Goal: Information Seeking & Learning: Obtain resource

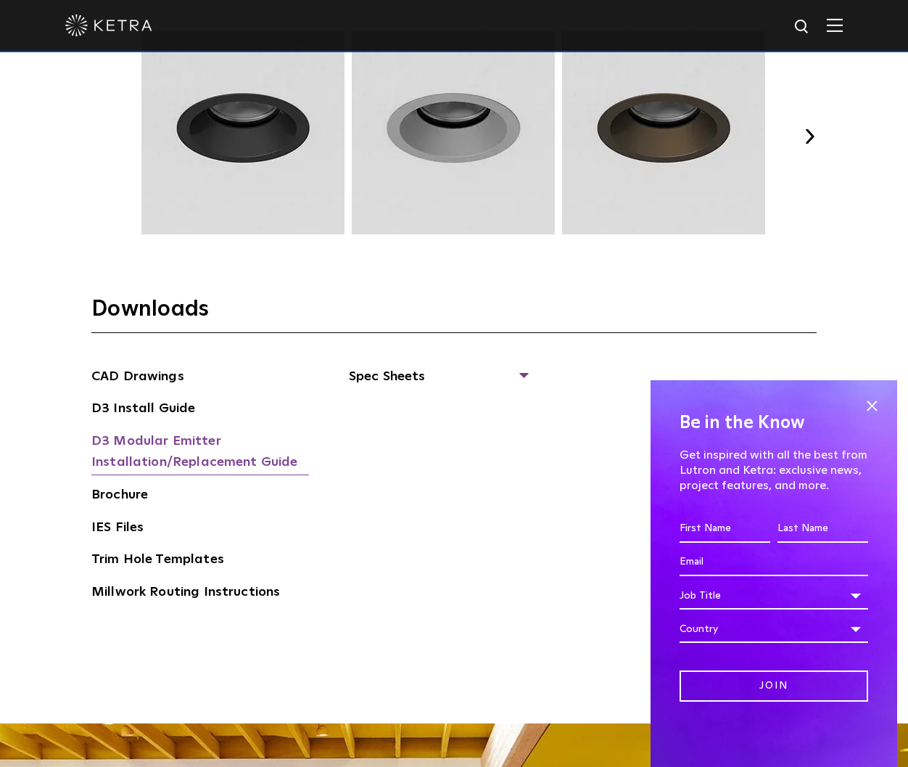
scroll to position [2355, 0]
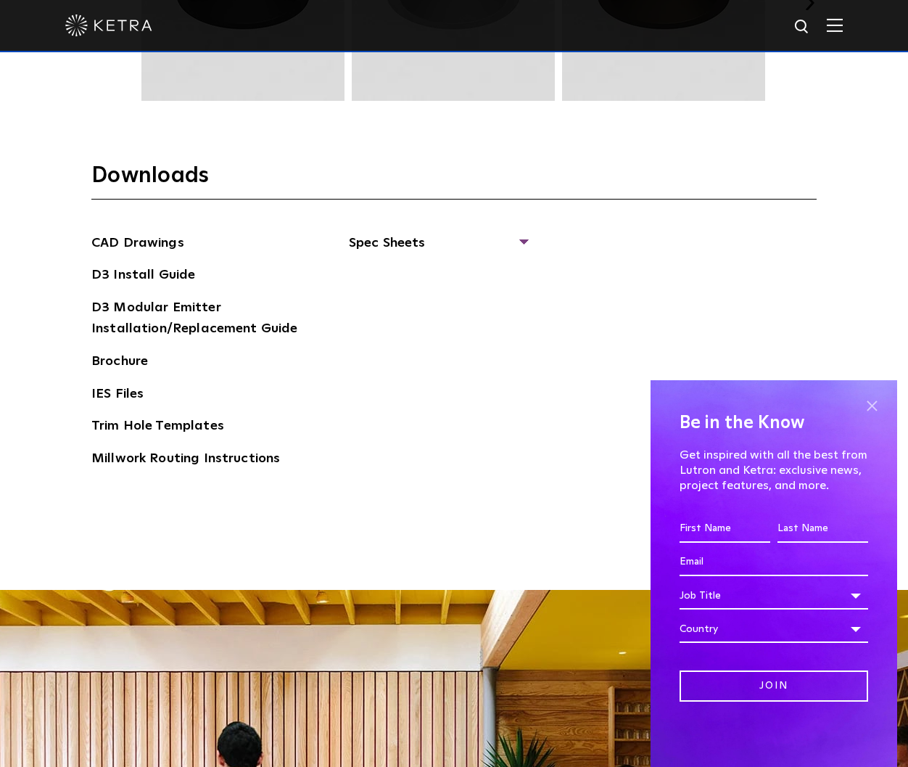
drag, startPoint x: 877, startPoint y: 406, endPoint x: 861, endPoint y: 406, distance: 16.0
click at [877, 406] on span at bounding box center [872, 406] width 22 height 22
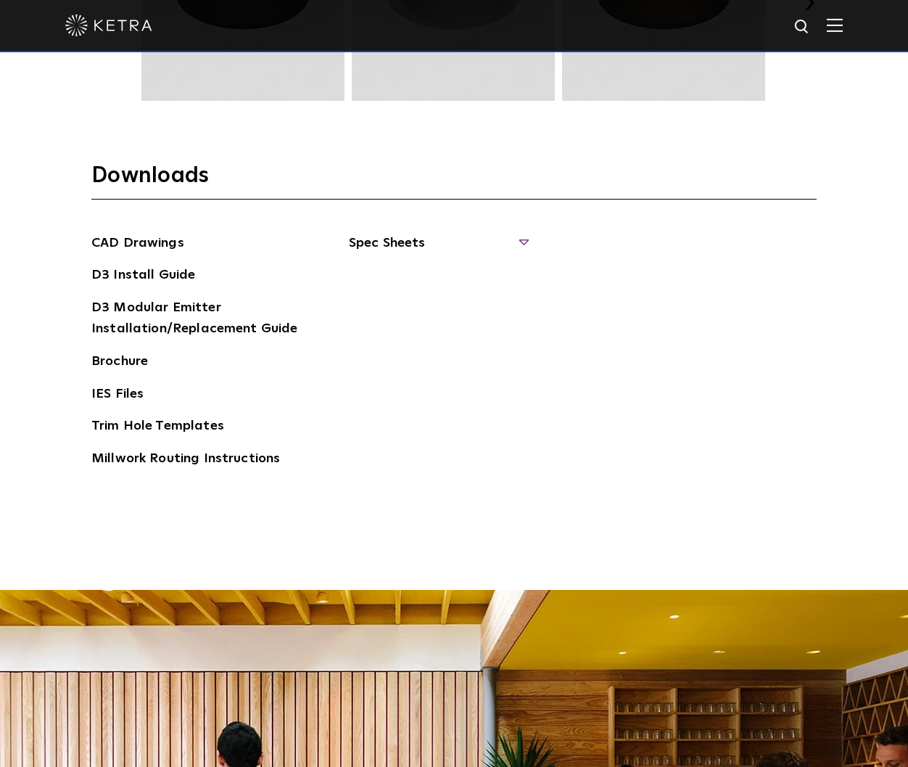
click at [384, 239] on span "Spec Sheets" at bounding box center [438, 249] width 178 height 32
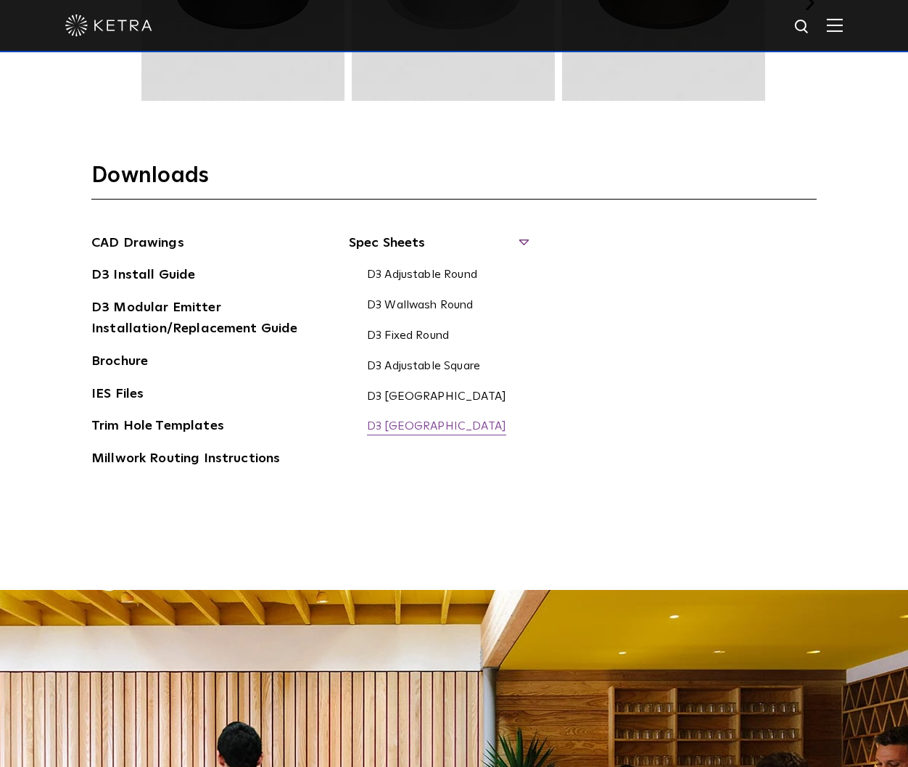
click at [403, 421] on link "D3 Fixed Square" at bounding box center [436, 427] width 139 height 16
click at [401, 424] on link "D3 Fixed Square" at bounding box center [436, 427] width 139 height 16
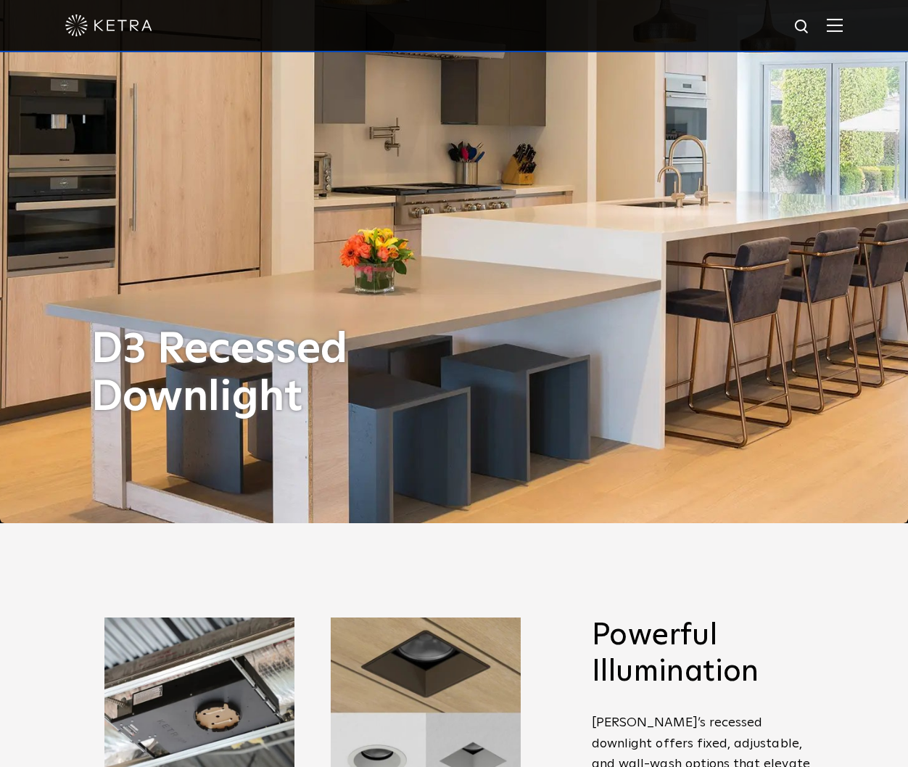
scroll to position [0, 0]
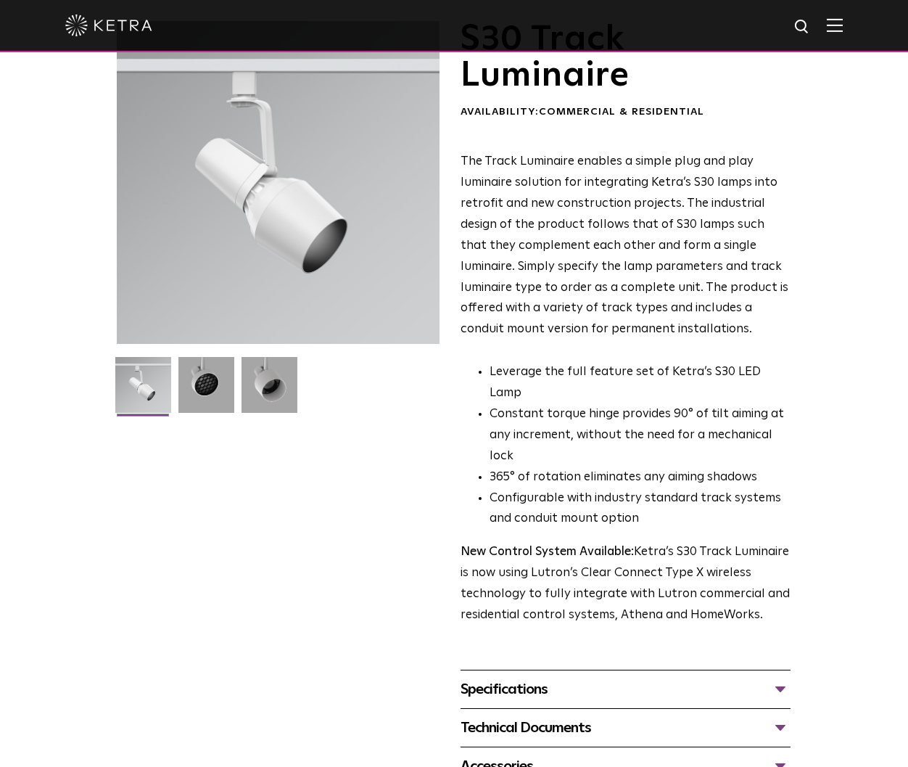
scroll to position [211, 0]
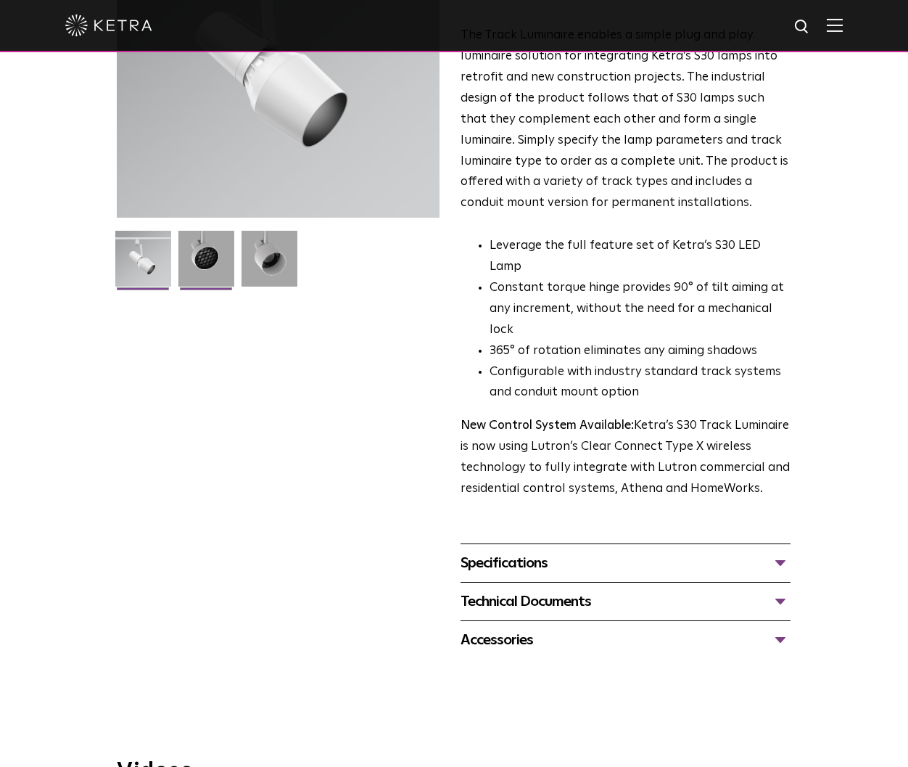
click at [200, 261] on img at bounding box center [206, 264] width 56 height 67
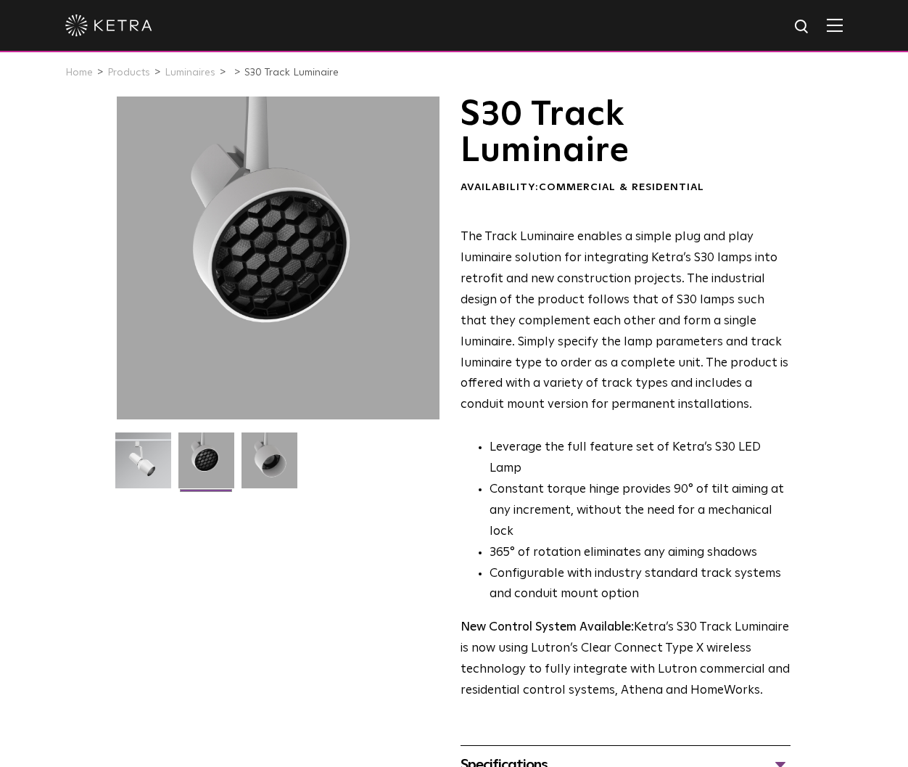
scroll to position [0, 0]
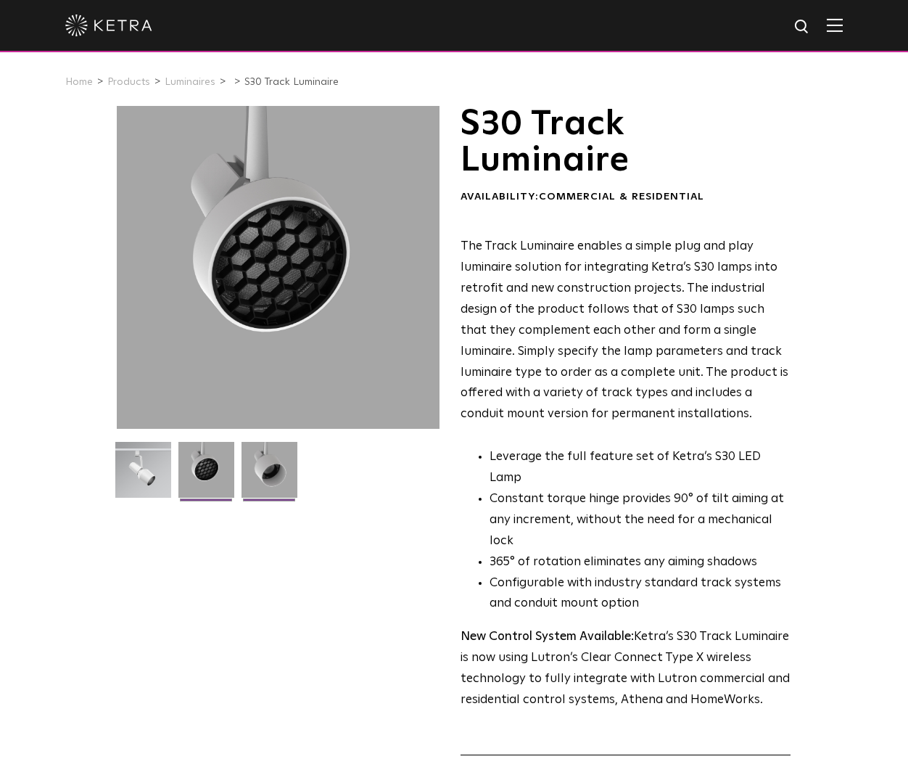
click at [279, 480] on img at bounding box center [270, 475] width 56 height 67
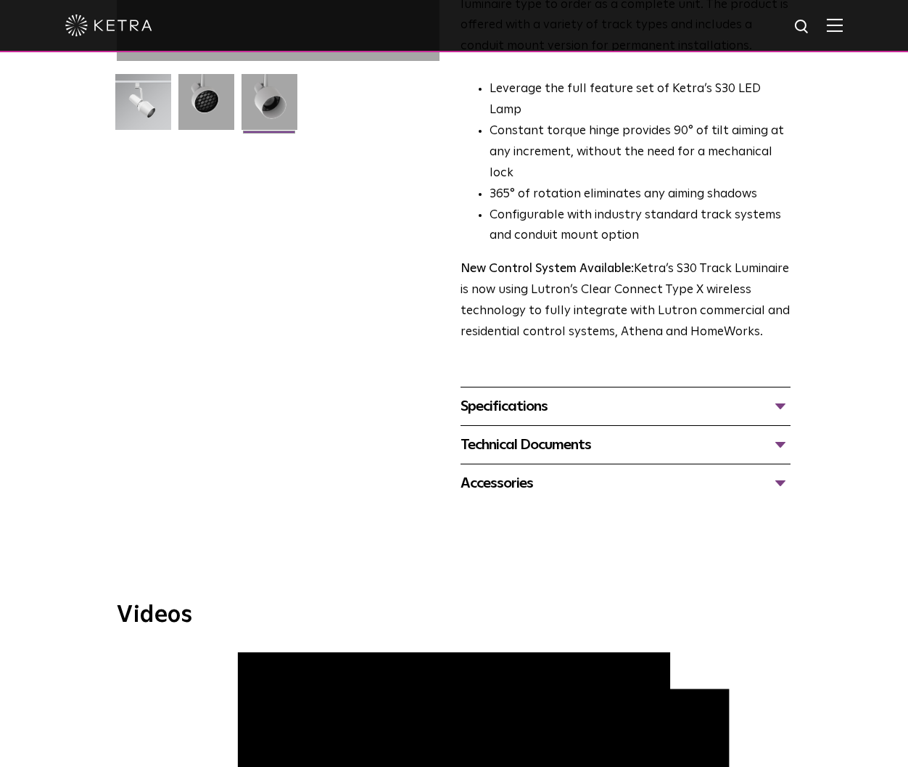
scroll to position [453, 0]
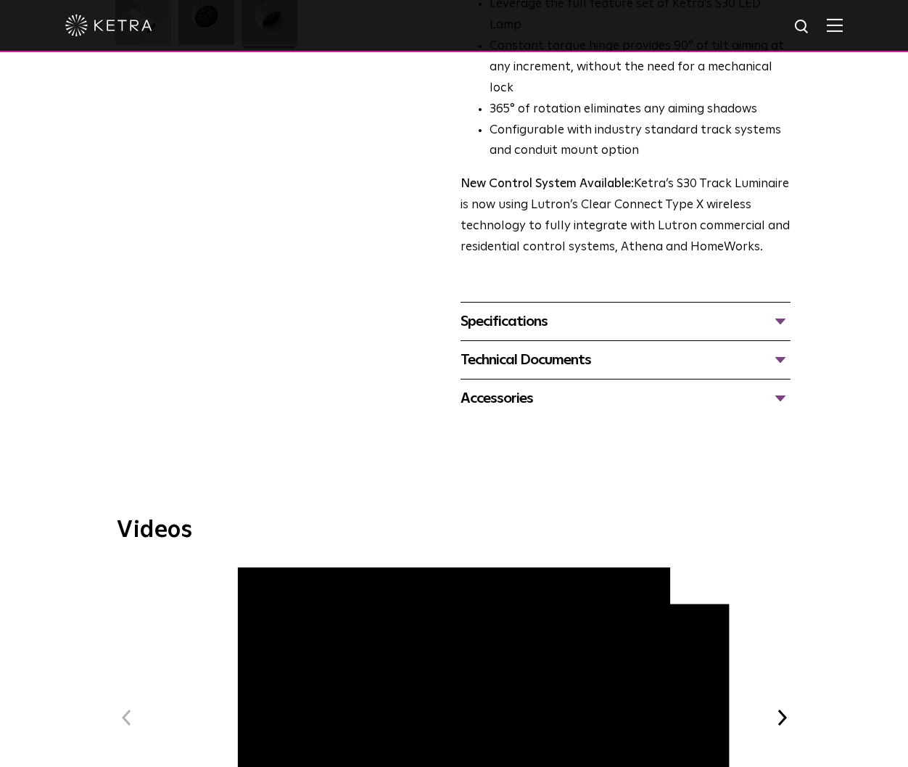
click at [532, 310] on div "Specifications" at bounding box center [626, 321] width 330 height 23
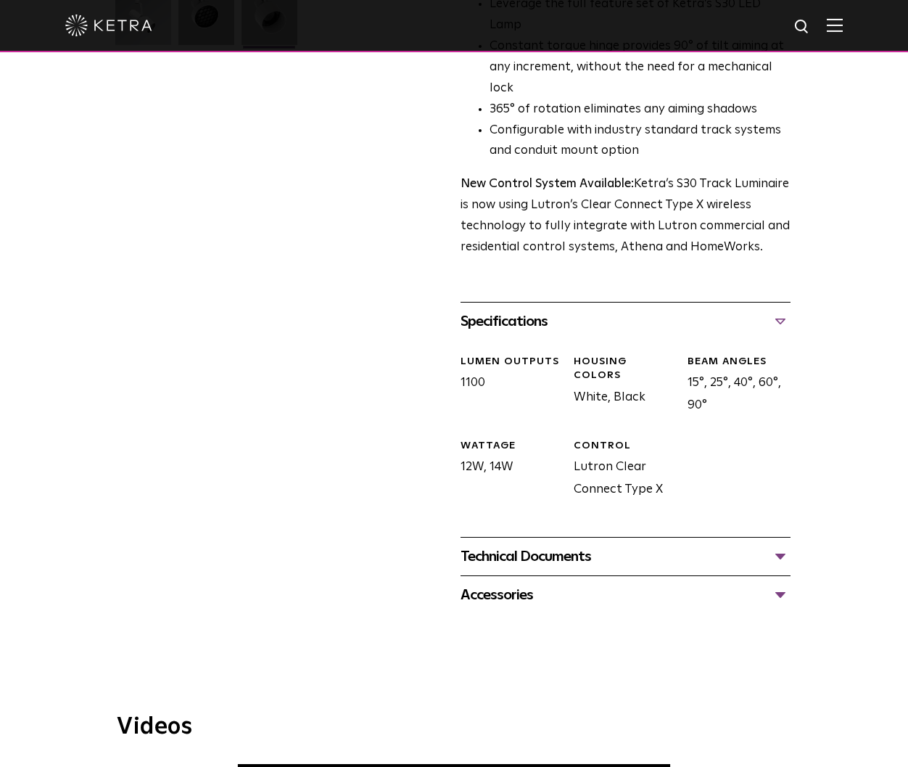
click at [561, 545] on div "Technical Documents" at bounding box center [626, 556] width 330 height 23
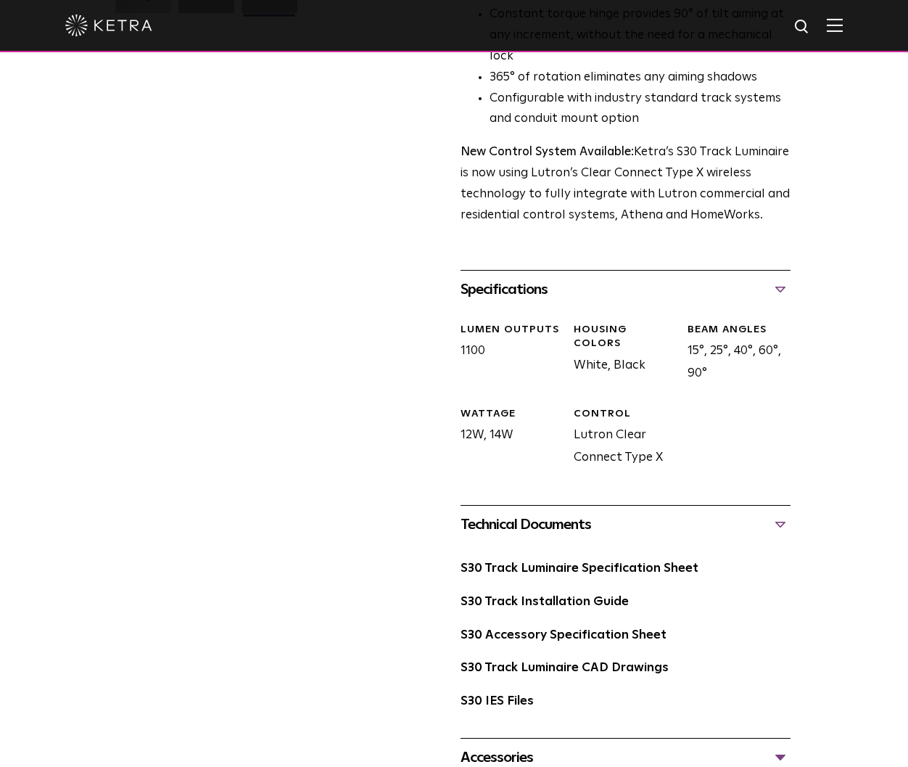
scroll to position [623, 0]
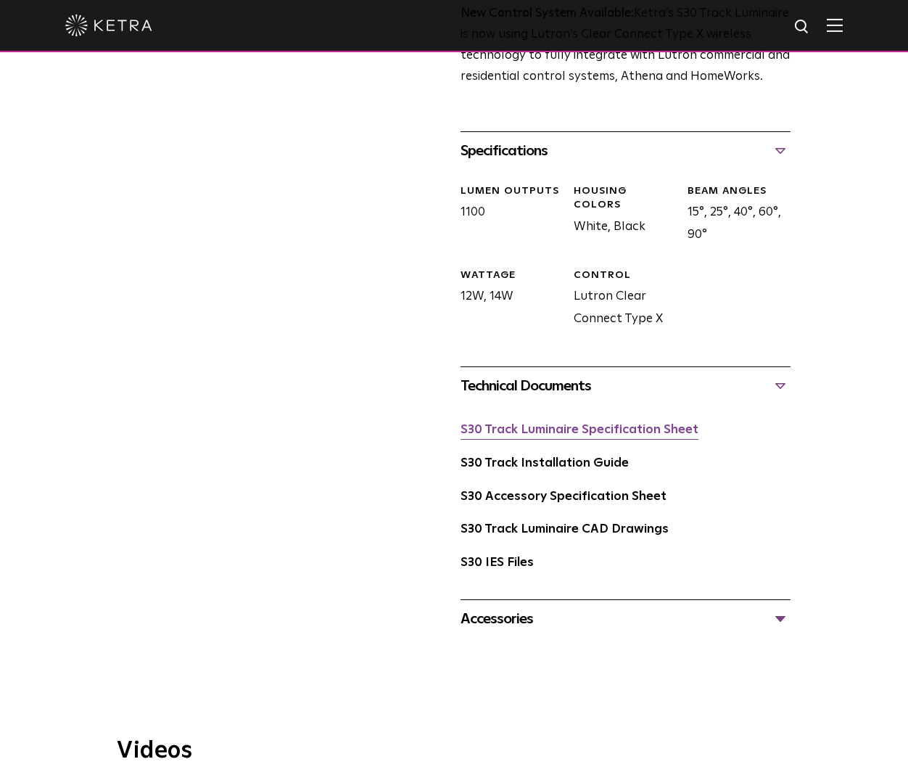
click at [582, 424] on link "S30 Track Luminaire Specification Sheet" at bounding box center [580, 430] width 238 height 12
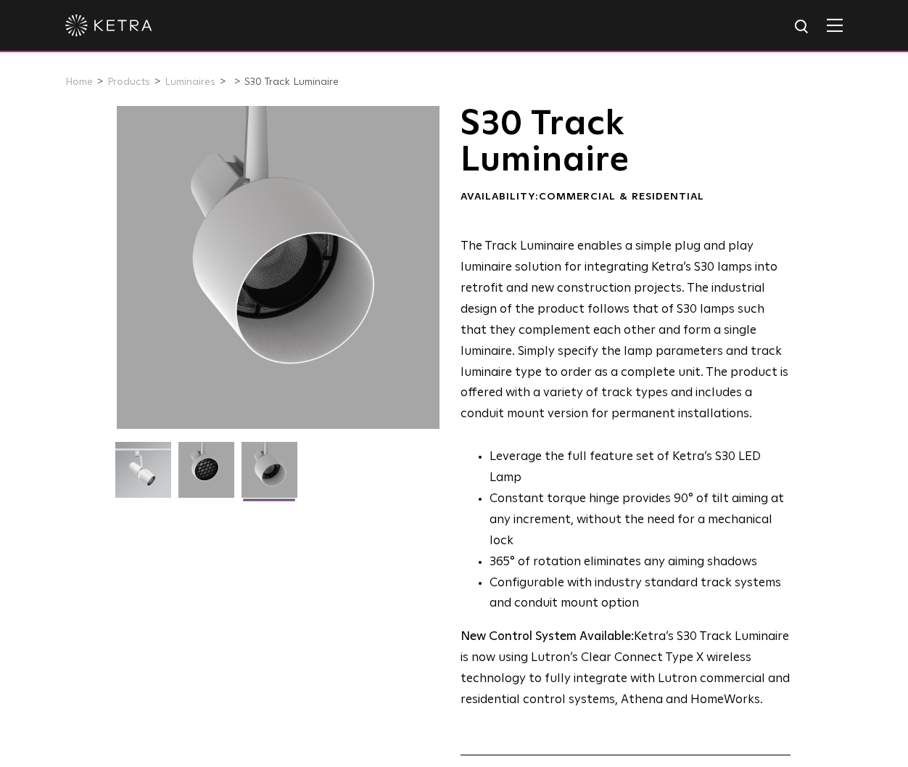
scroll to position [0, 0]
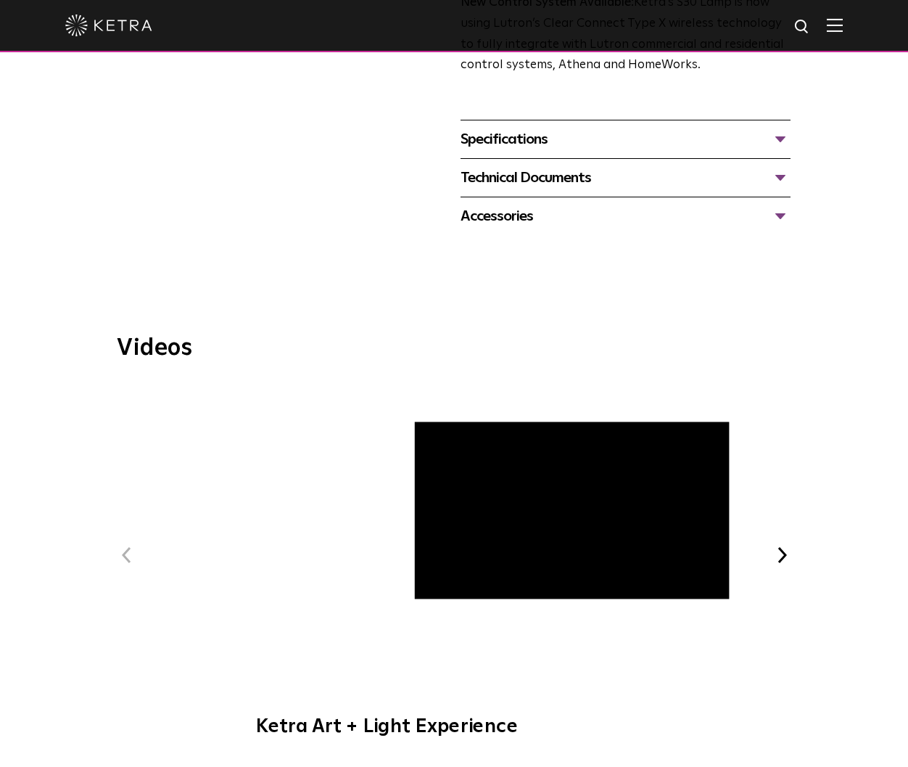
scroll to position [316, 0]
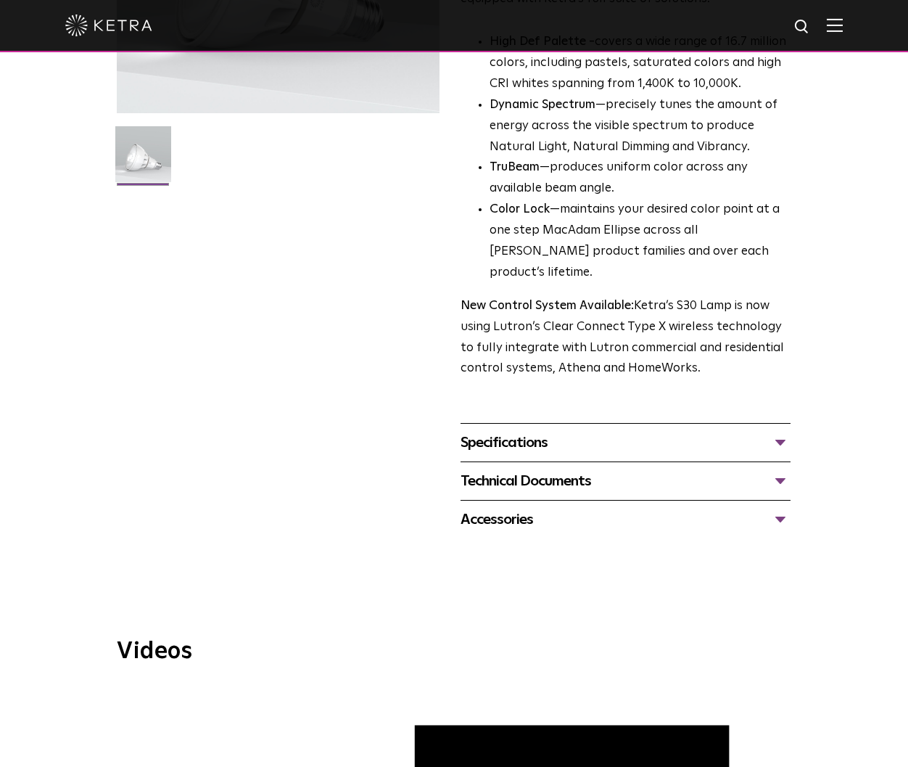
click at [538, 431] on div "Specifications" at bounding box center [626, 442] width 330 height 23
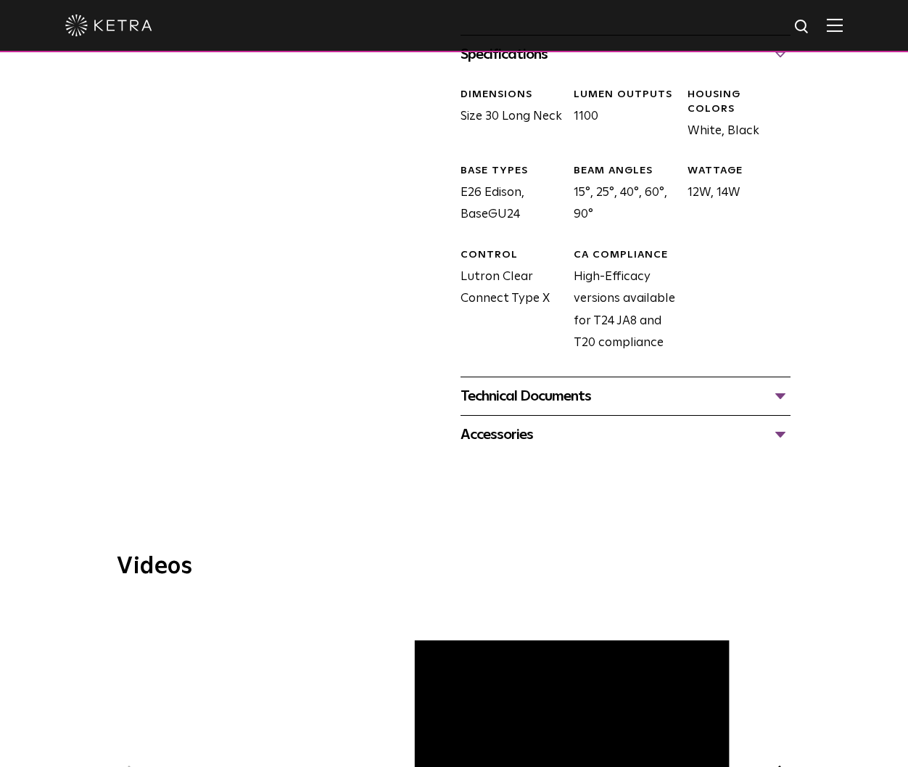
scroll to position [650, 0]
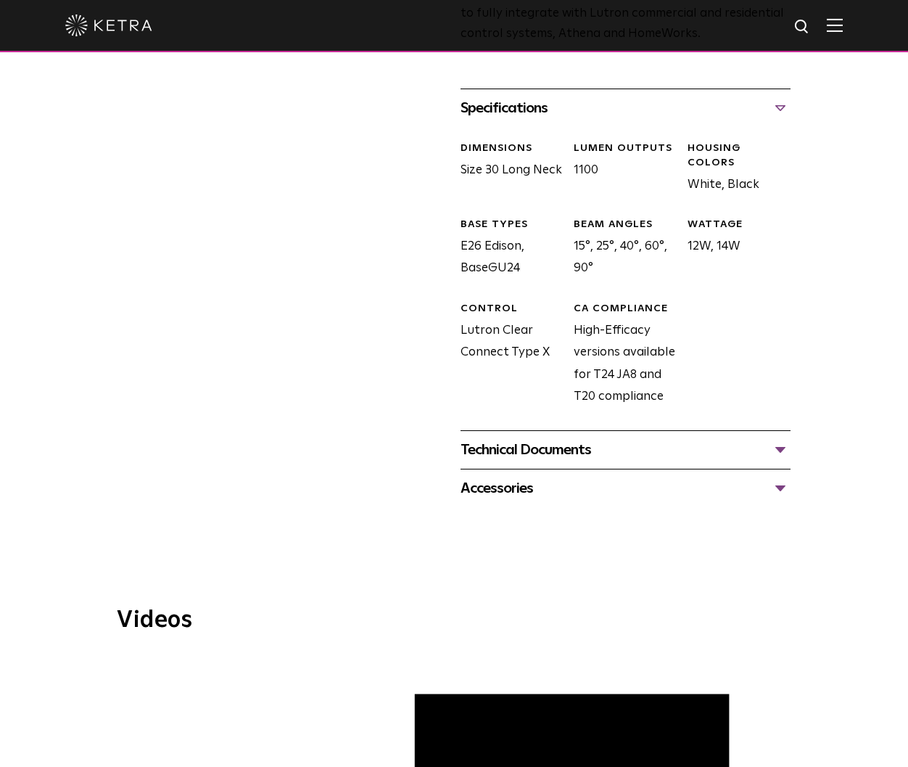
click at [554, 438] on div "Technical Documents" at bounding box center [626, 449] width 330 height 23
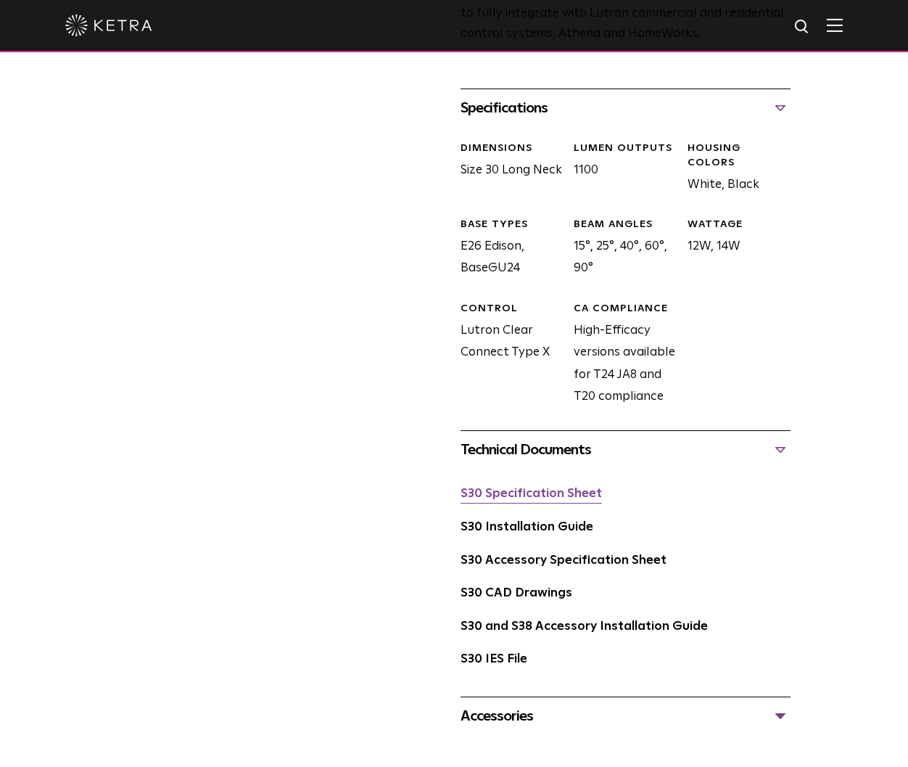
click at [528, 487] on link "S30 Specification Sheet" at bounding box center [531, 493] width 141 height 12
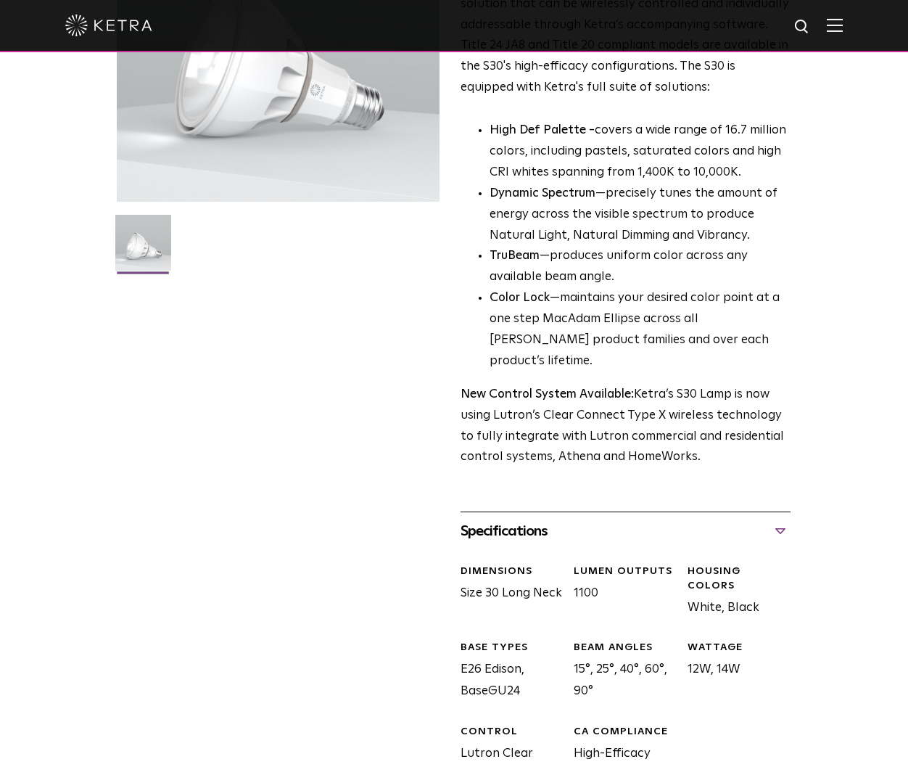
scroll to position [0, 0]
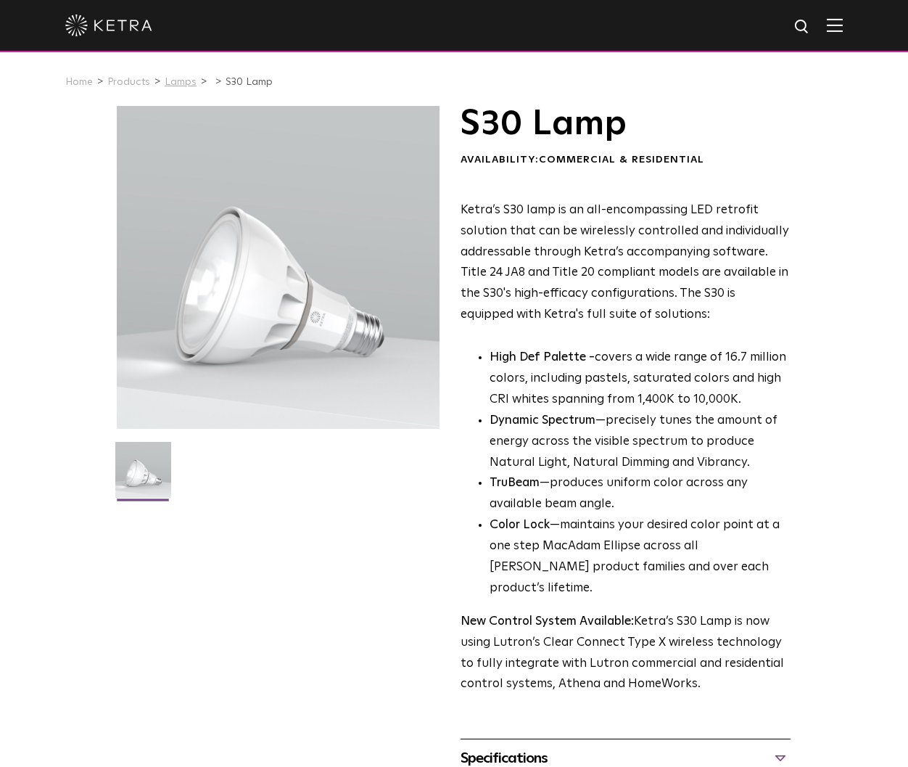
click at [176, 79] on link "Lamps" at bounding box center [181, 82] width 32 height 10
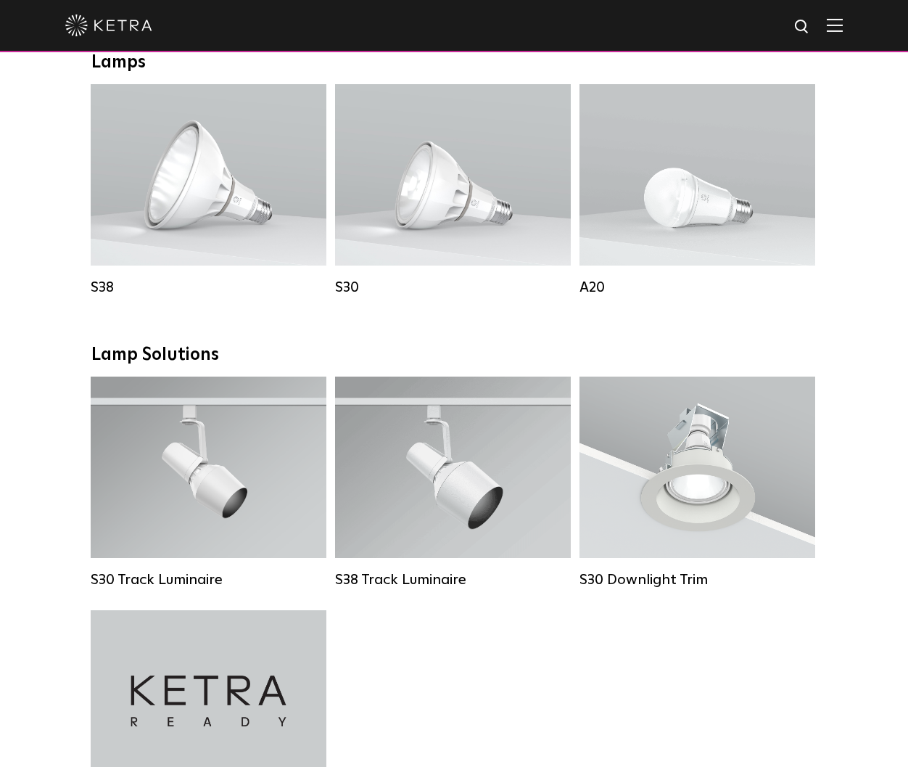
scroll to position [836, 0]
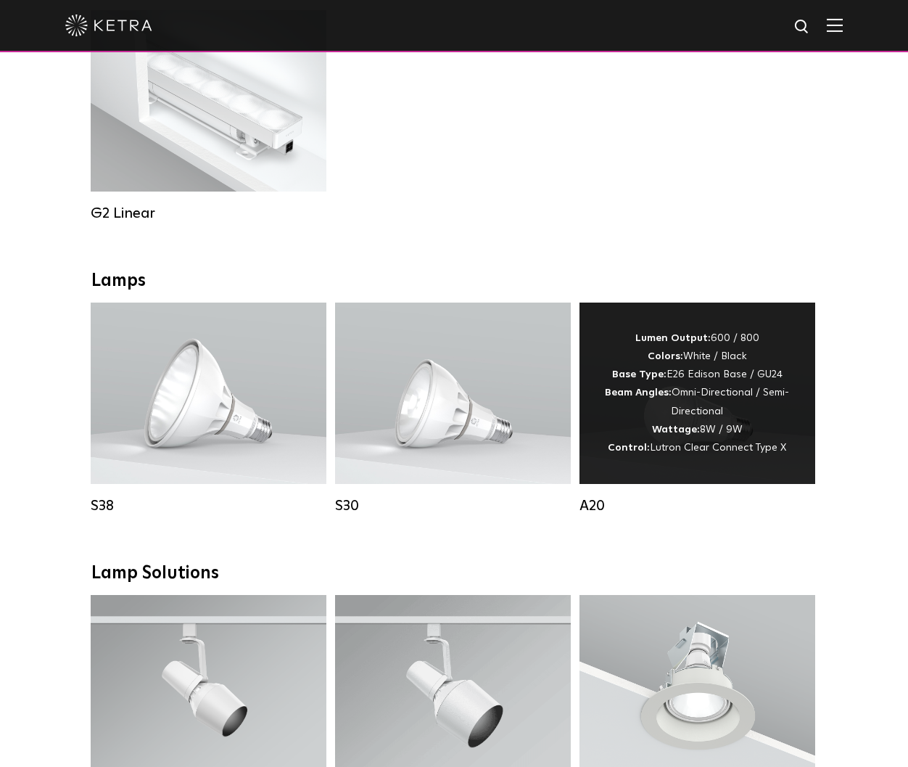
click at [667, 403] on div "Lumen Output: 600 / 800 Colors: White / Black Base Type: E26 Edison Base / GU24…" at bounding box center [697, 393] width 192 height 128
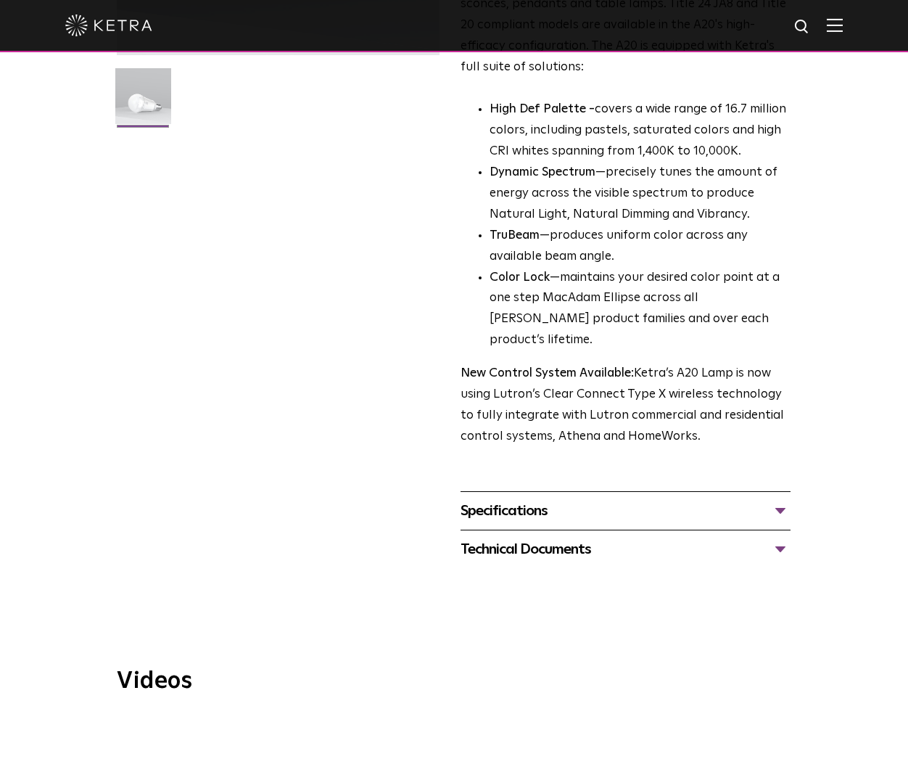
scroll to position [464, 0]
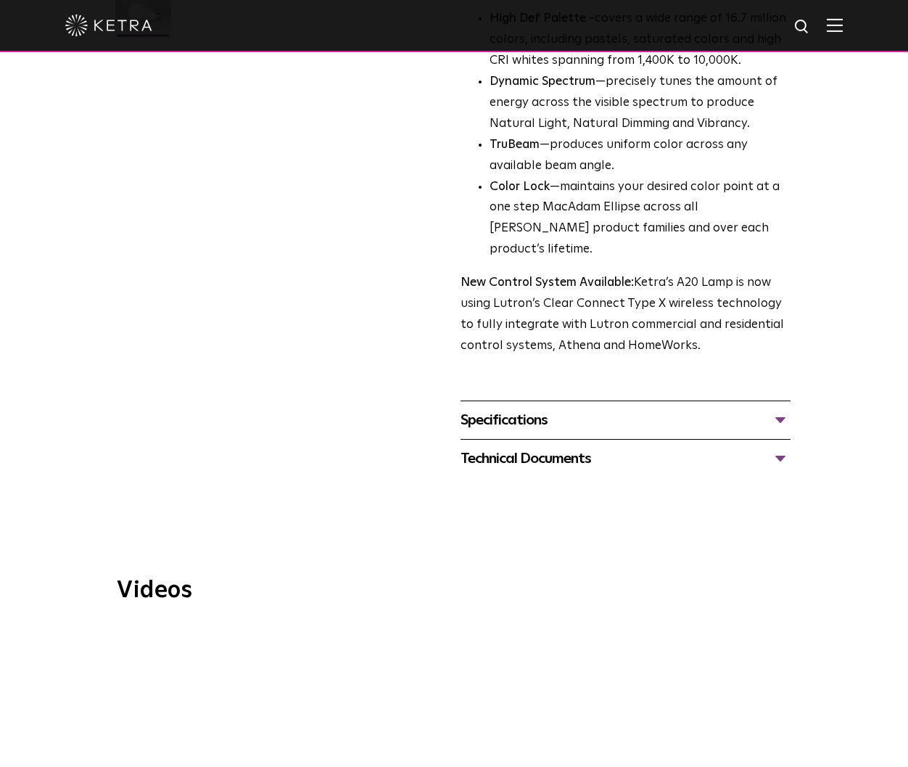
click at [561, 447] on div "Technical Documents" at bounding box center [626, 458] width 330 height 23
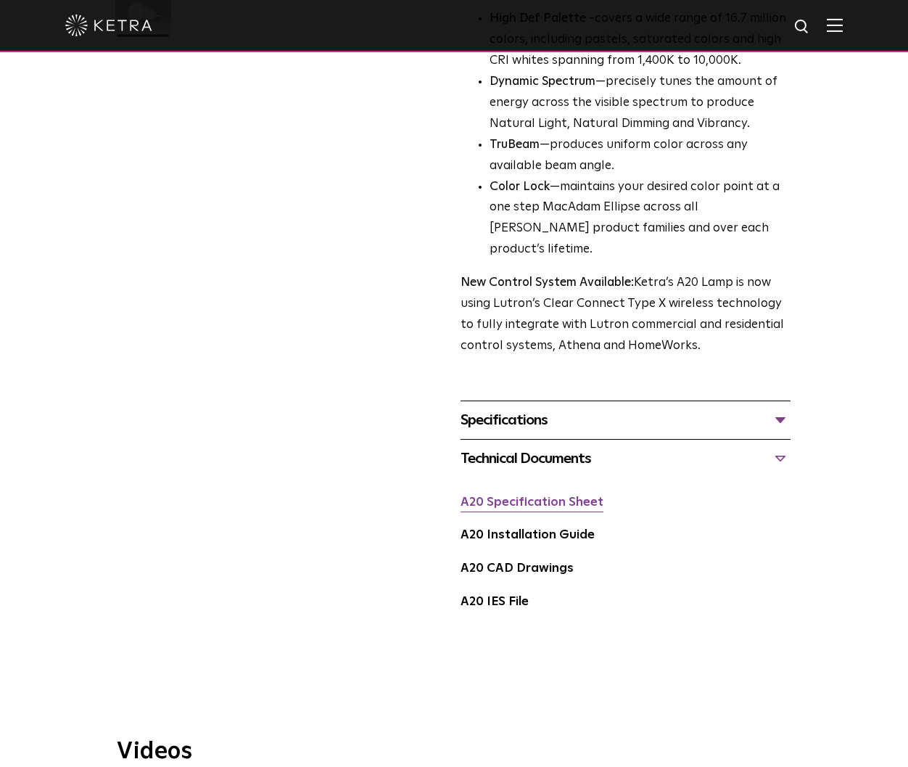
click at [507, 496] on link "A20 Specification Sheet" at bounding box center [532, 502] width 143 height 12
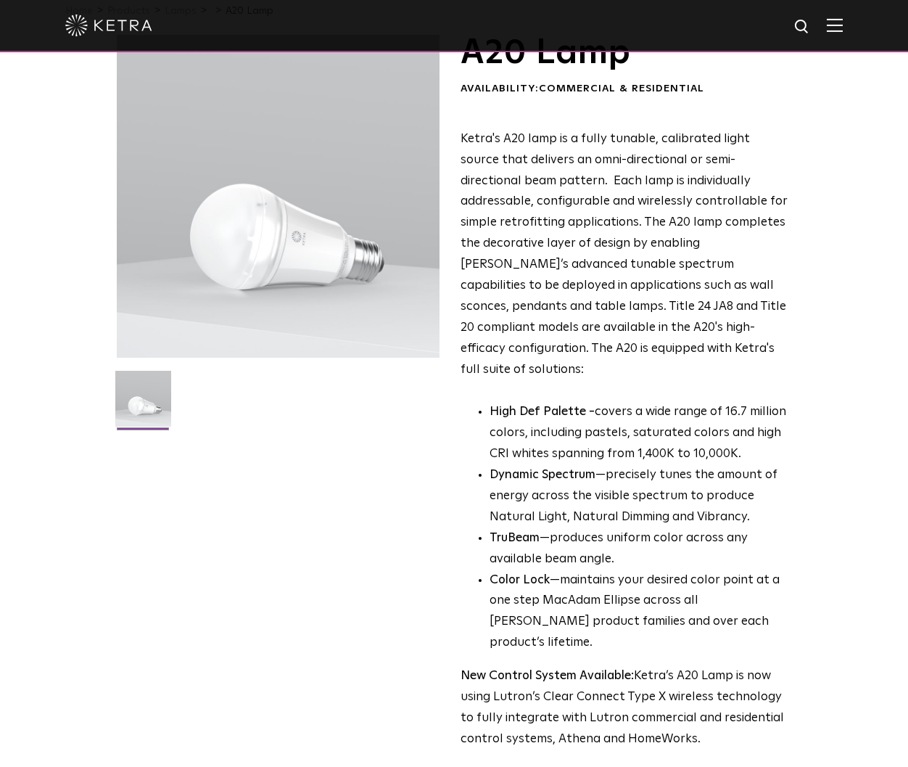
scroll to position [0, 0]
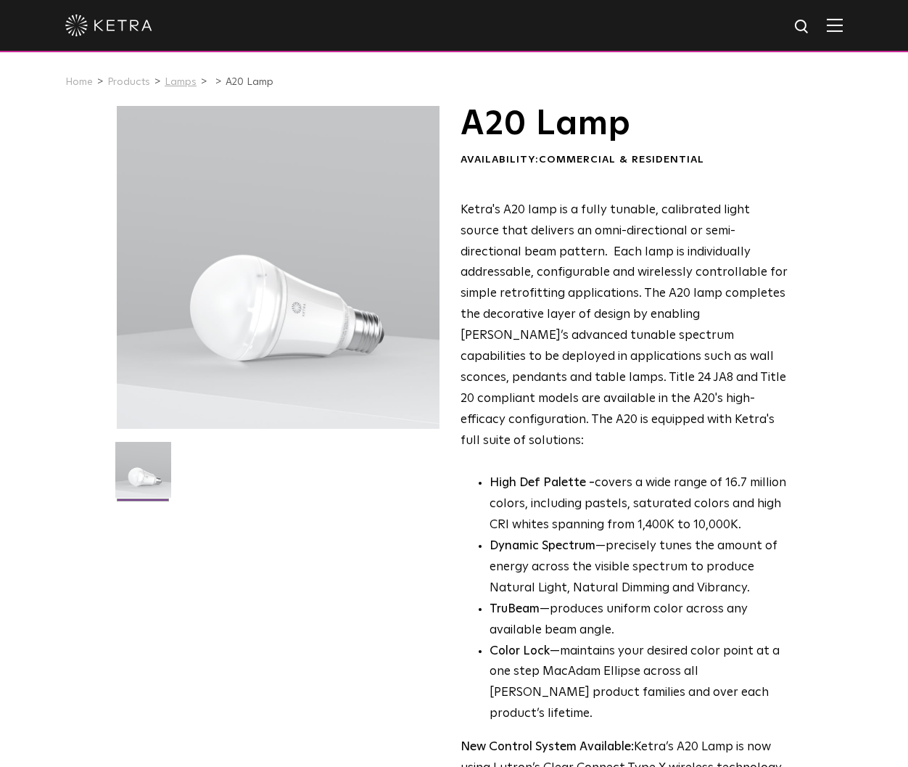
drag, startPoint x: 185, startPoint y: 78, endPoint x: 173, endPoint y: 79, distance: 12.4
click at [184, 78] on link "Lamps" at bounding box center [181, 82] width 32 height 10
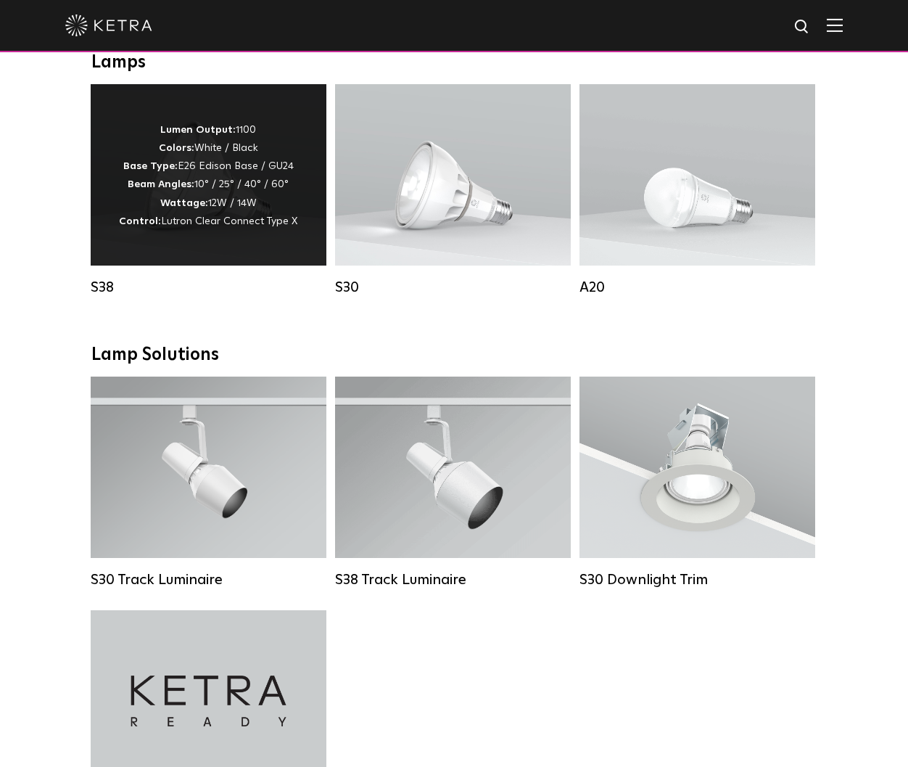
click at [194, 187] on strong "Beam Angles:" at bounding box center [161, 184] width 67 height 10
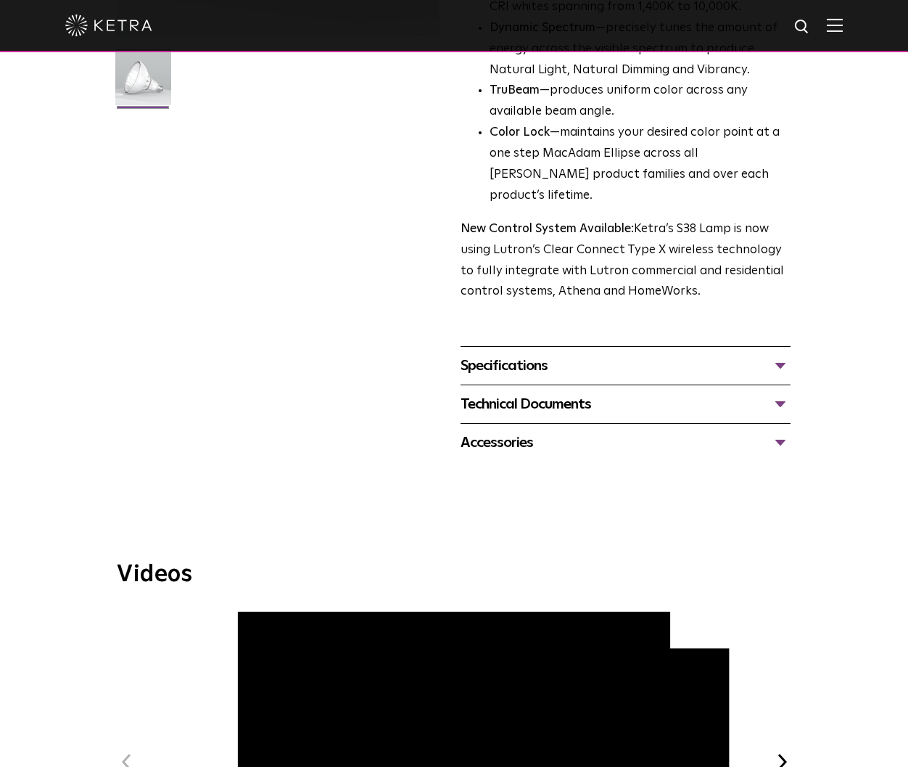
scroll to position [461, 0]
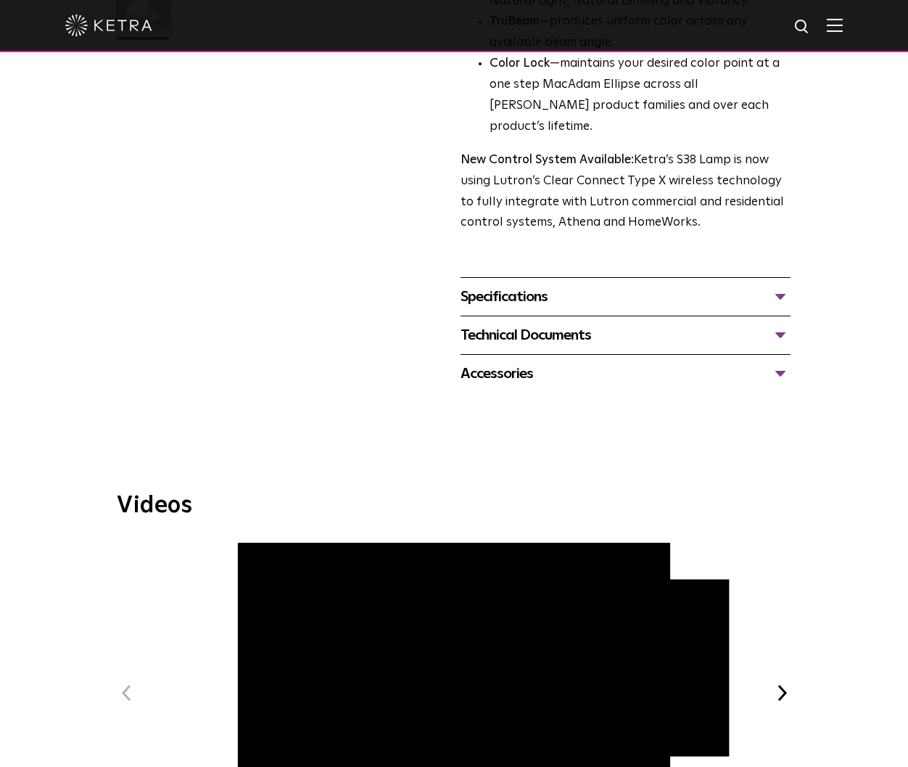
click at [518, 324] on div "Technical Documents" at bounding box center [626, 335] width 330 height 23
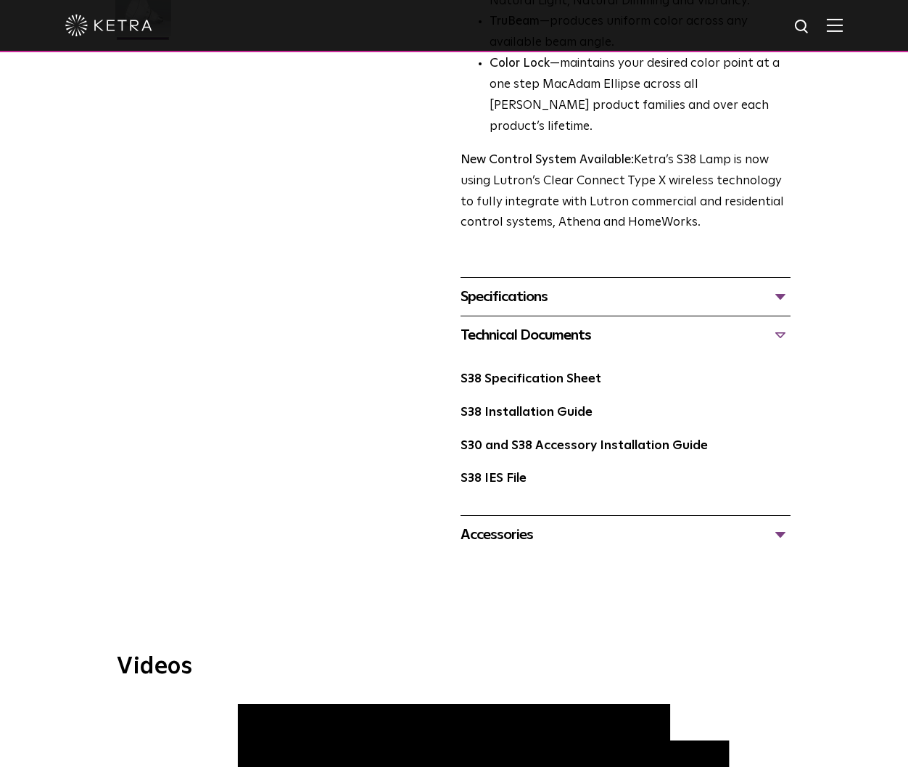
click at [517, 285] on div "Specifications" at bounding box center [626, 296] width 330 height 23
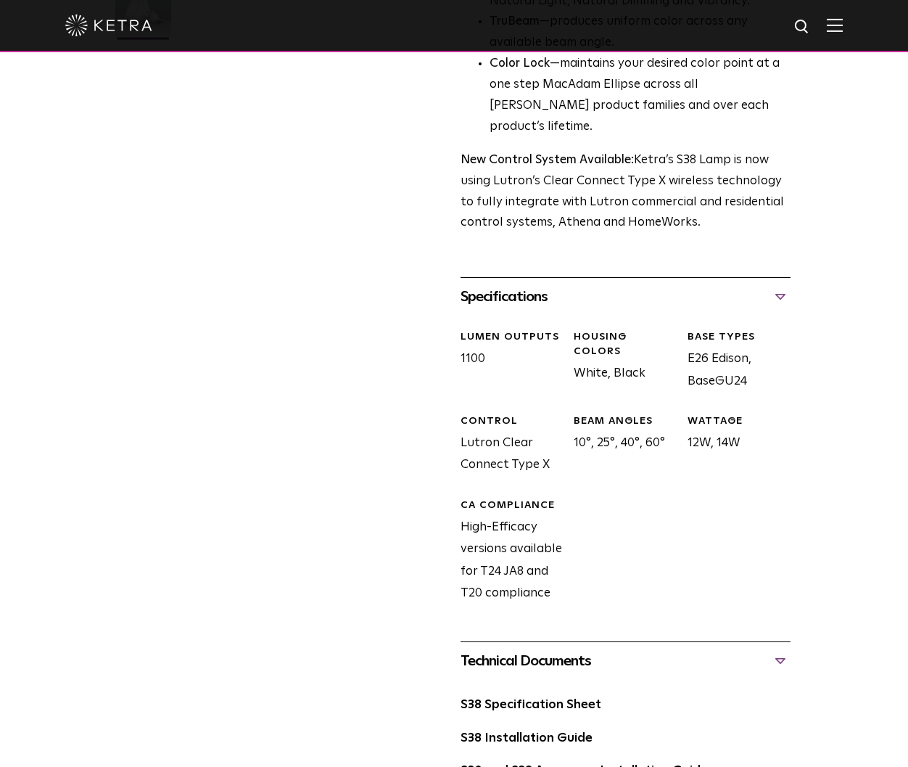
click at [500, 285] on div "Specifications" at bounding box center [626, 296] width 330 height 23
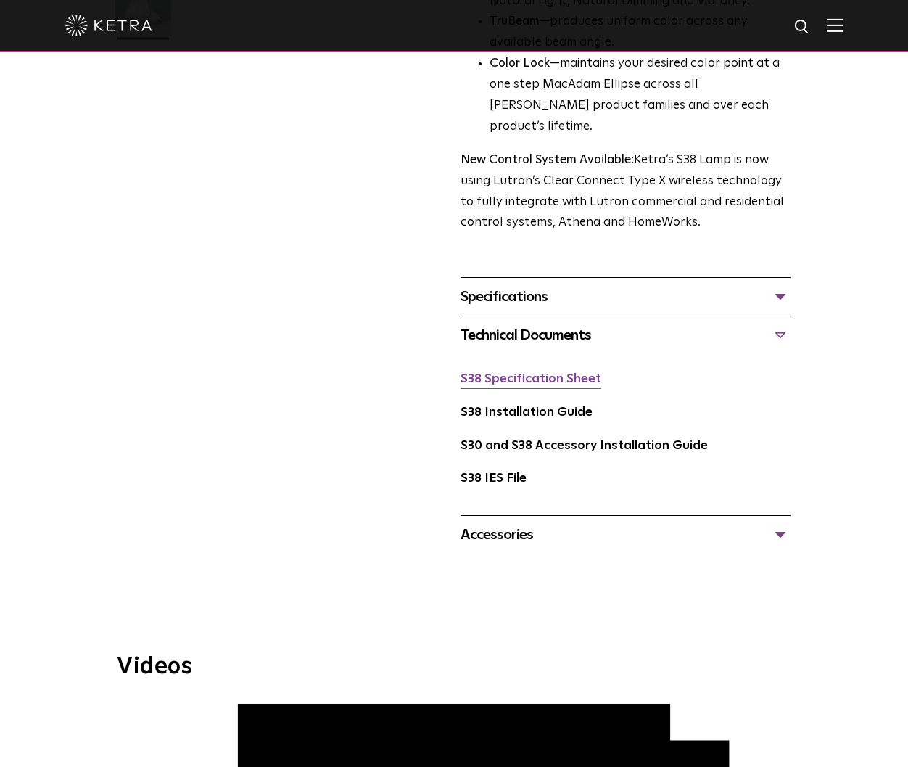
click at [516, 373] on link "S38 Specification Sheet" at bounding box center [531, 379] width 141 height 12
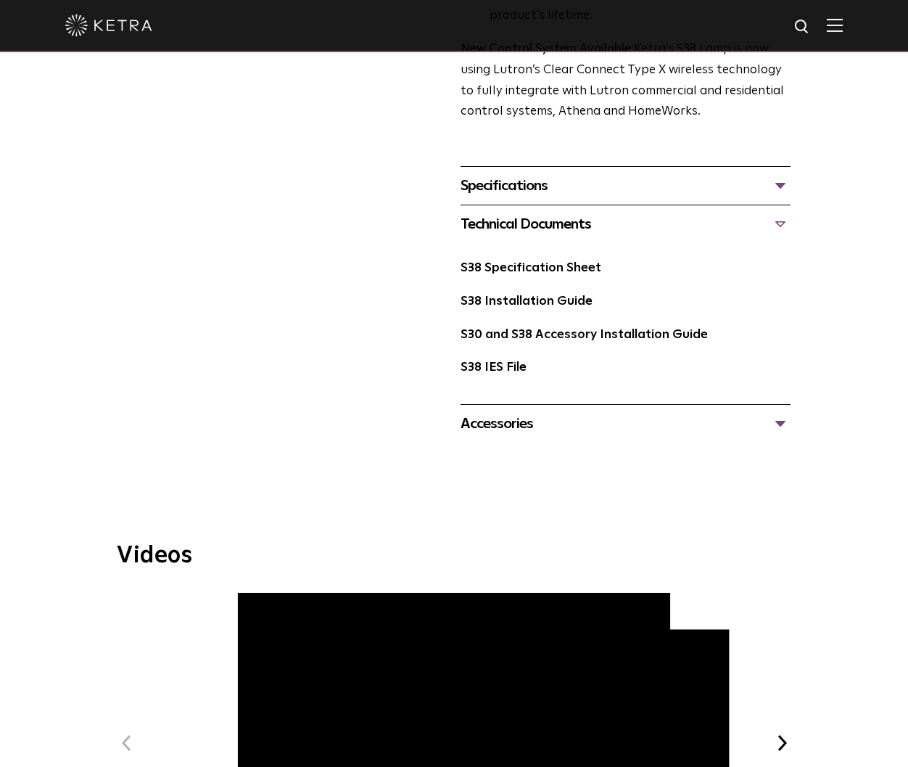
scroll to position [469, 0]
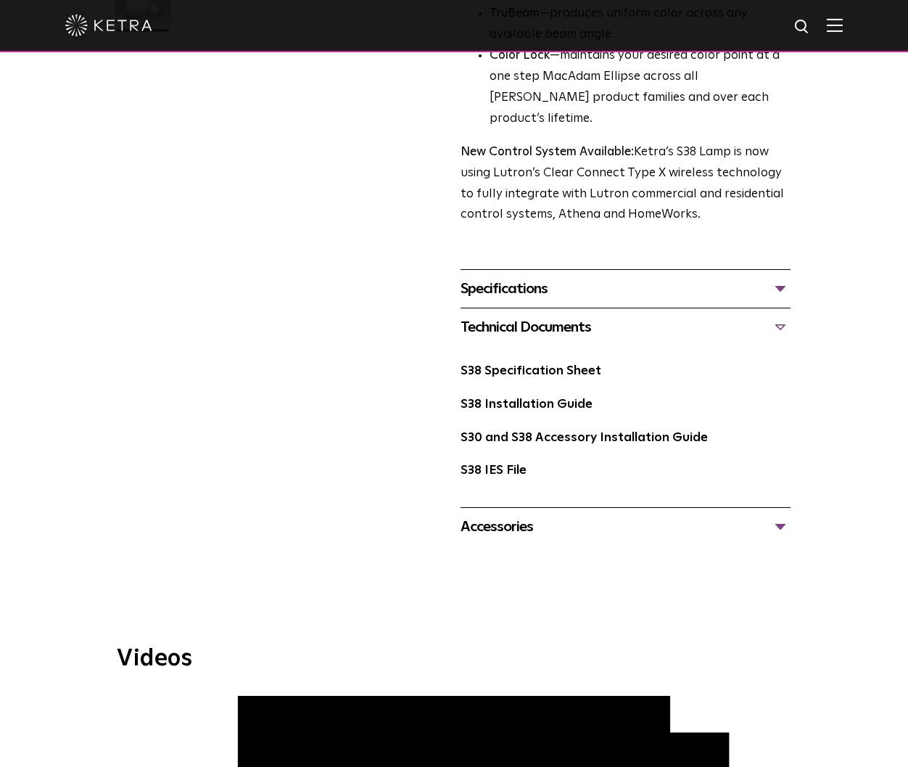
click at [781, 316] on div "Technical Documents" at bounding box center [626, 327] width 330 height 23
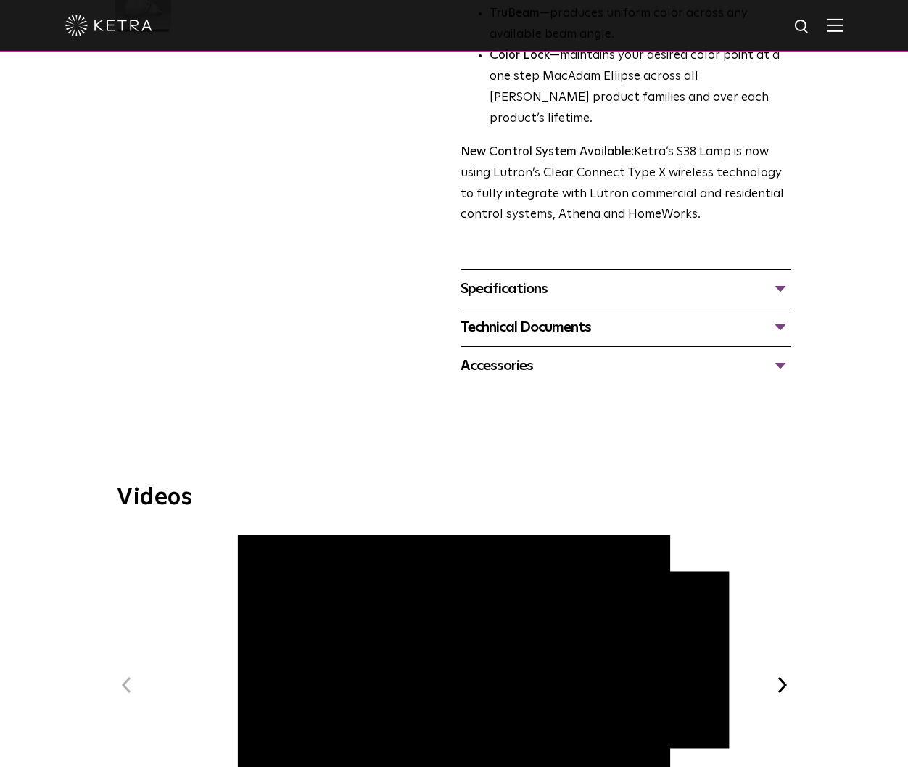
click at [690, 316] on div "Technical Documents" at bounding box center [626, 327] width 330 height 23
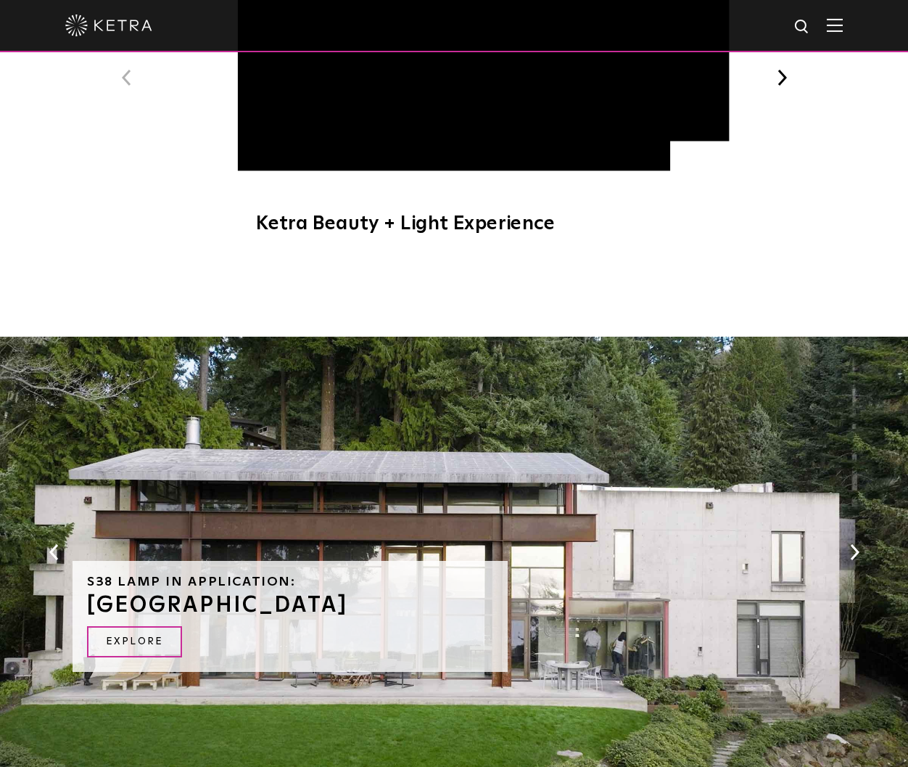
scroll to position [1280, 0]
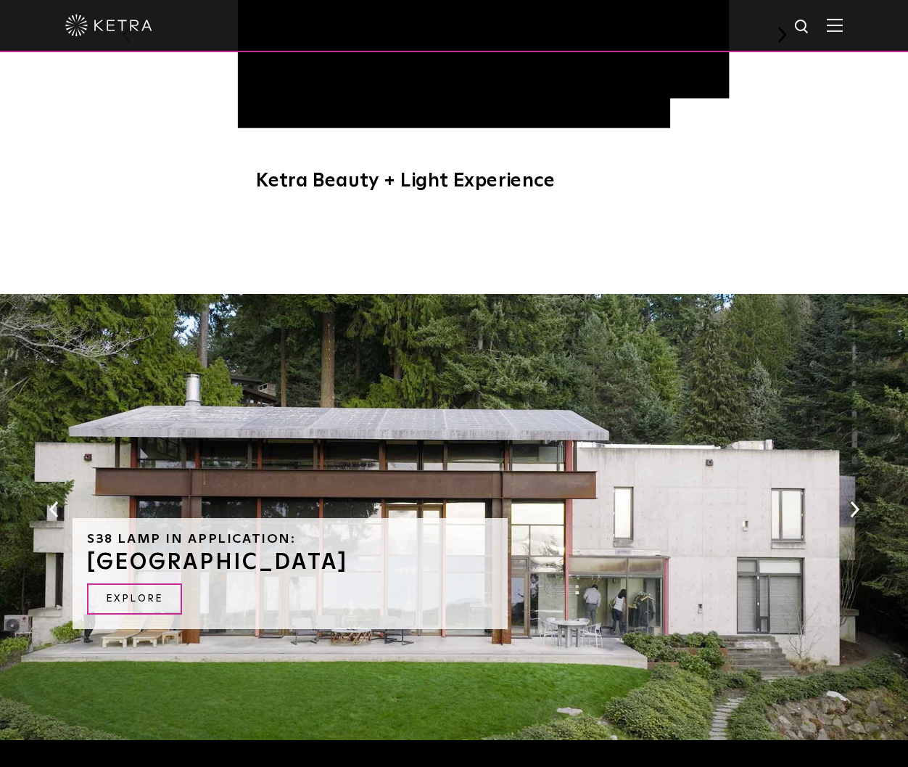
click at [854, 500] on button "Next" at bounding box center [854, 509] width 15 height 19
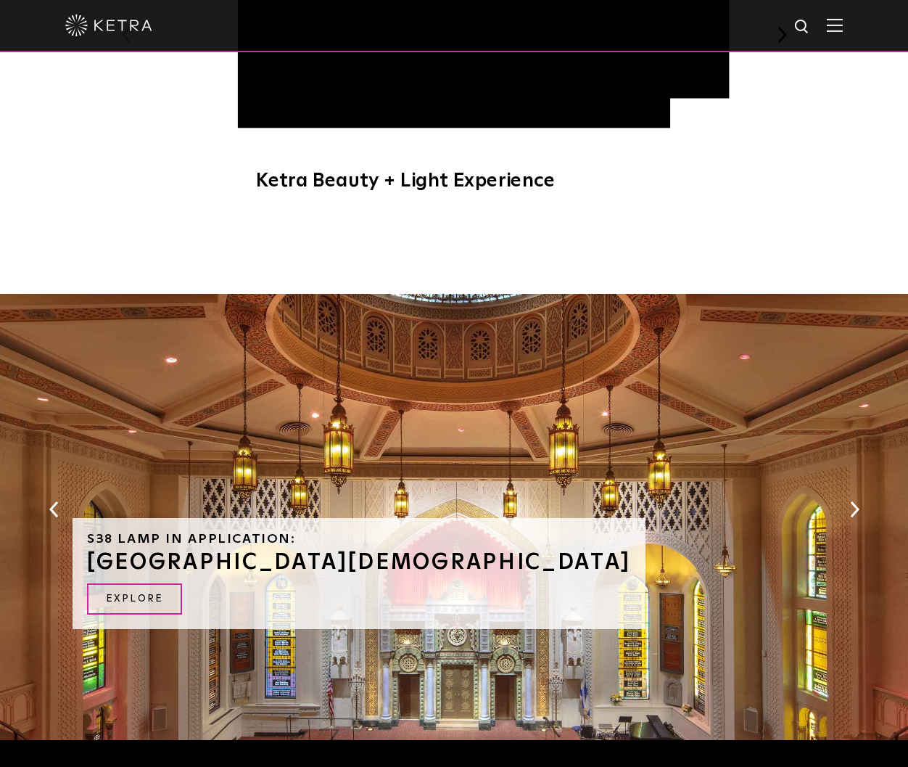
click at [854, 500] on button "Next" at bounding box center [854, 509] width 15 height 19
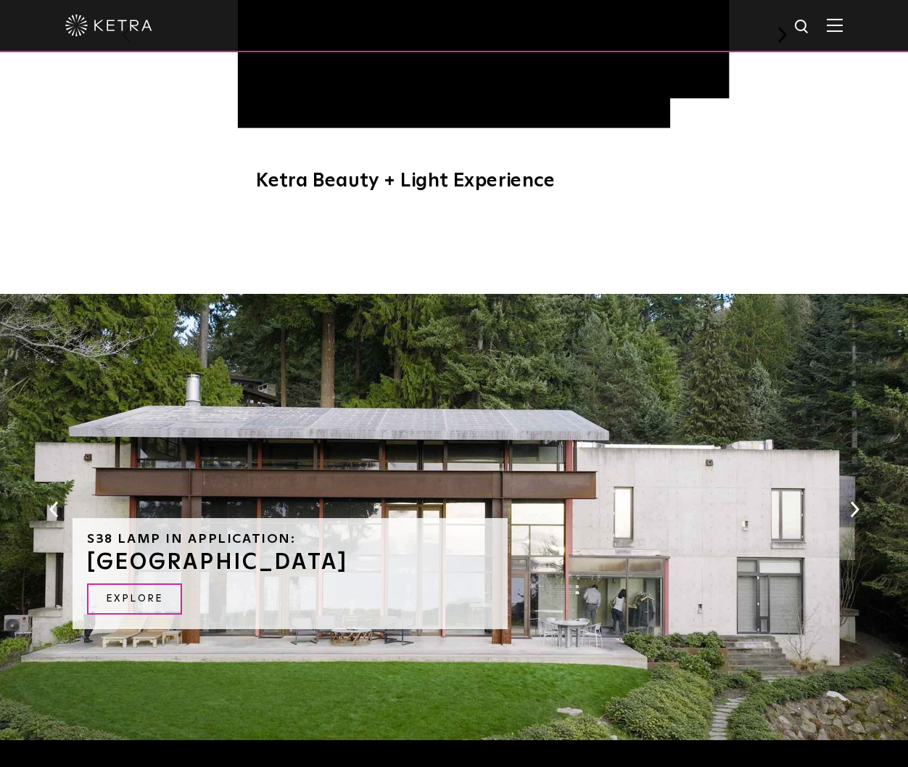
drag, startPoint x: 49, startPoint y: 485, endPoint x: 59, endPoint y: 481, distance: 10.4
click at [49, 500] on button "Previous" at bounding box center [53, 509] width 15 height 19
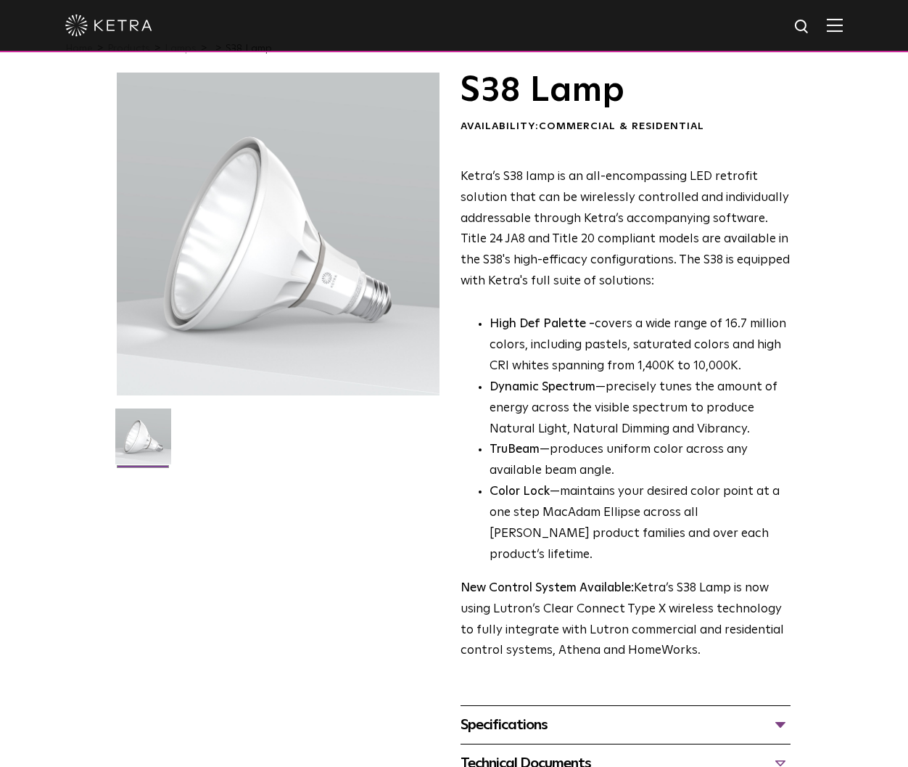
scroll to position [0, 0]
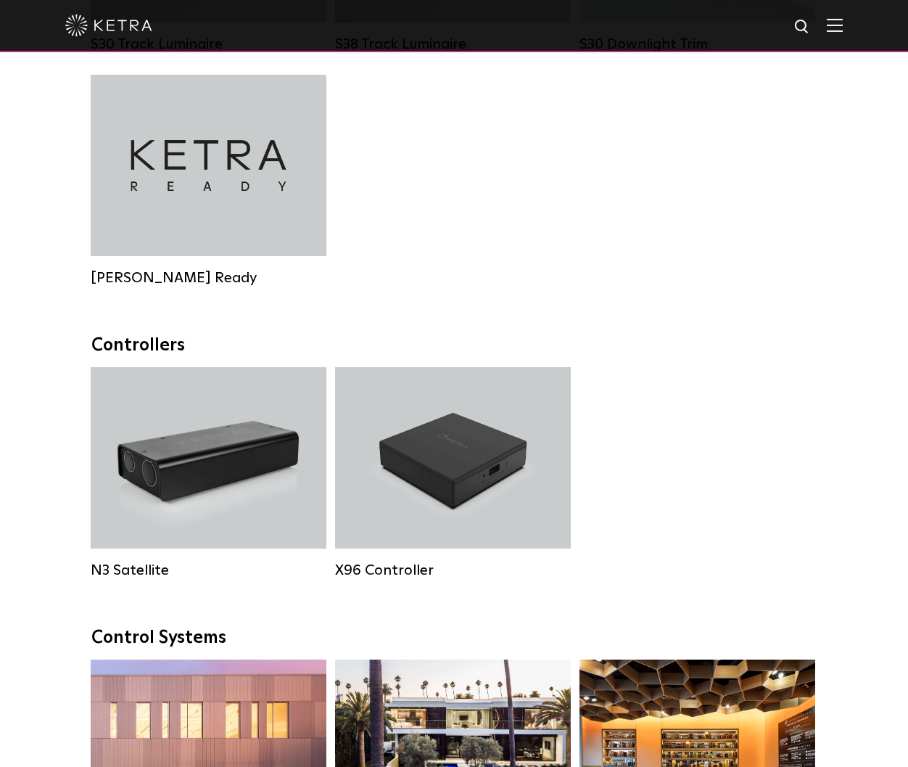
scroll to position [1593, 0]
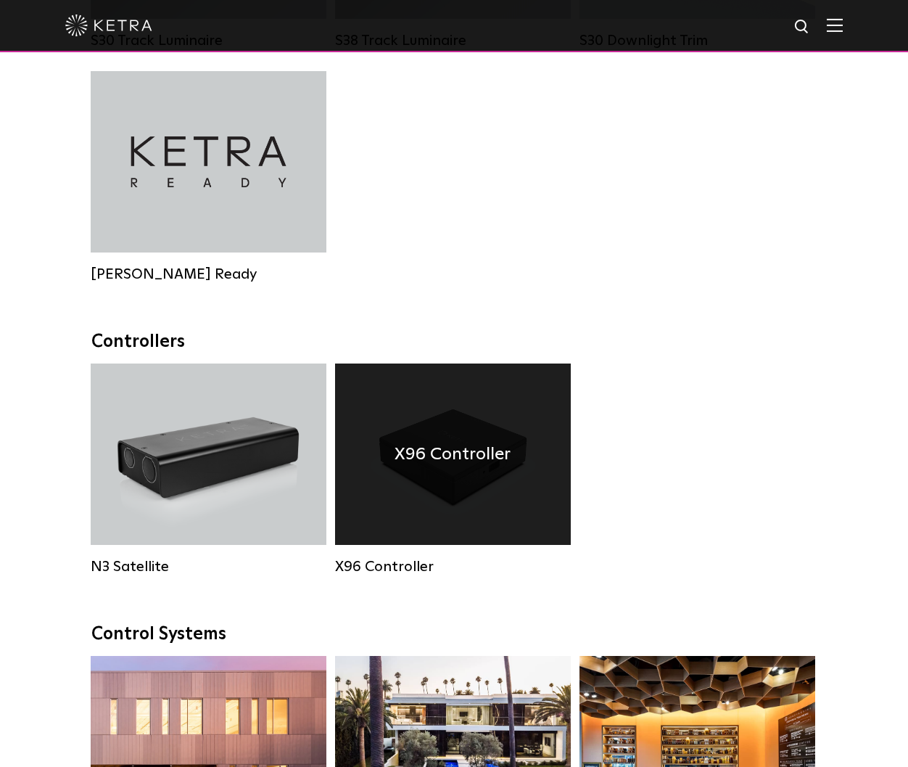
click at [467, 509] on div "X96 Controller" at bounding box center [453, 453] width 236 height 181
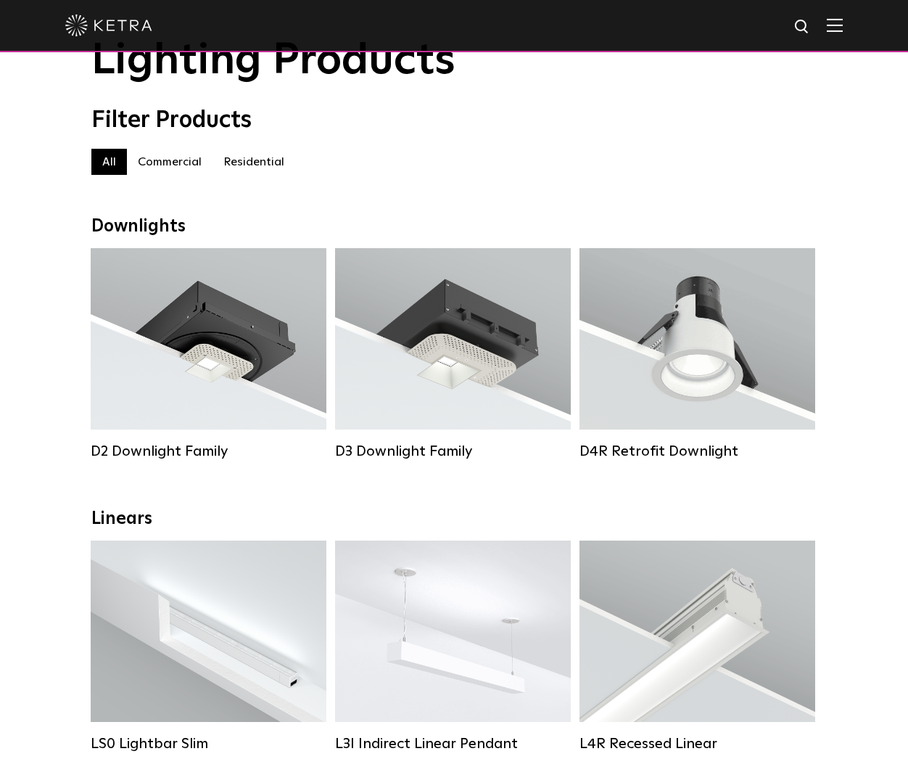
scroll to position [71, 0]
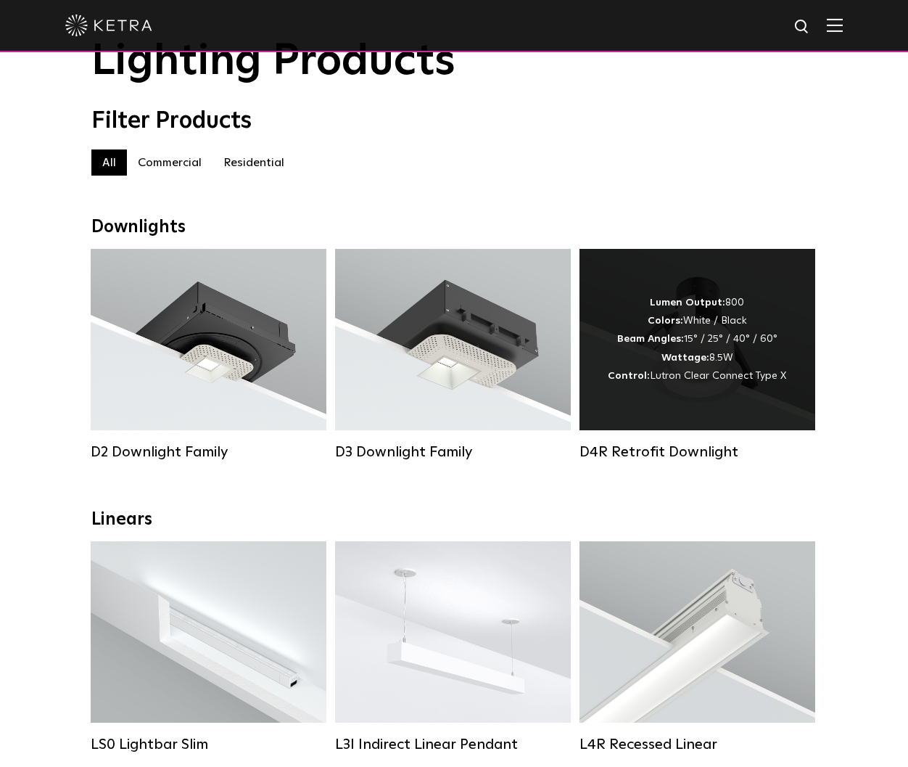
click at [712, 427] on div "Lumen Output: 800 Colors: White / Black Beam Angles: 15° / 25° / 40° / 60° Watt…" at bounding box center [698, 339] width 236 height 181
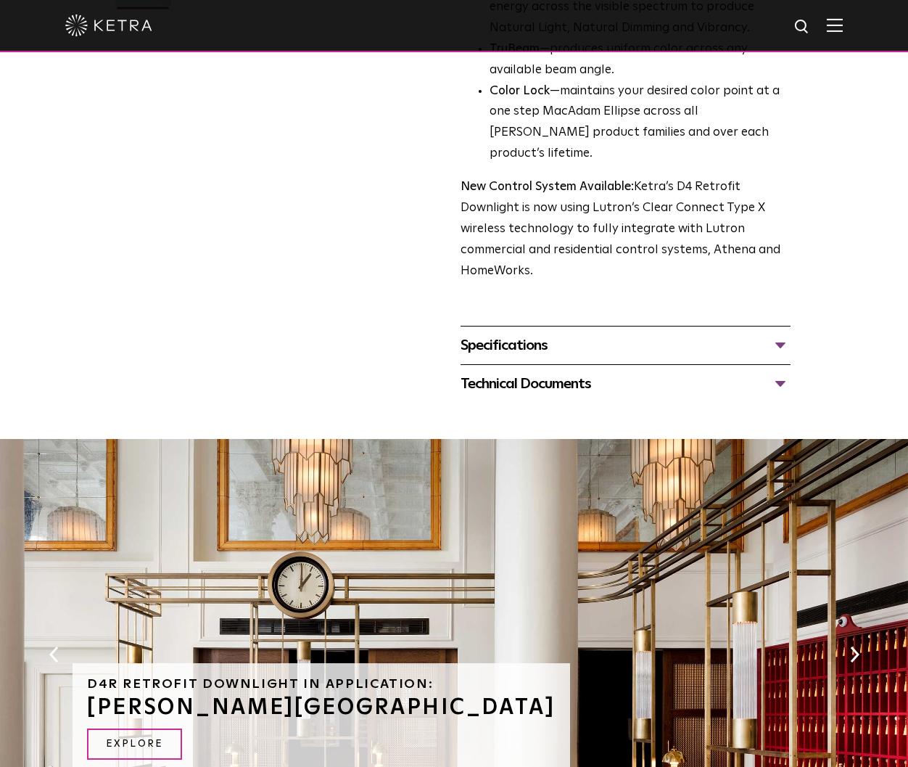
scroll to position [491, 0]
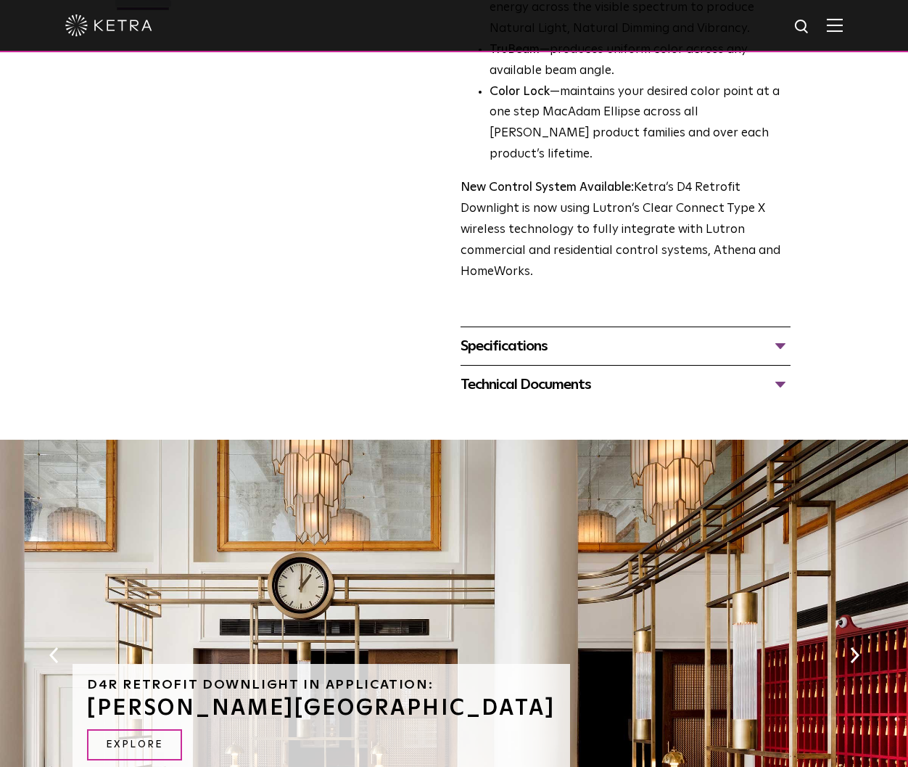
click at [507, 334] on div "Specifications" at bounding box center [626, 345] width 330 height 23
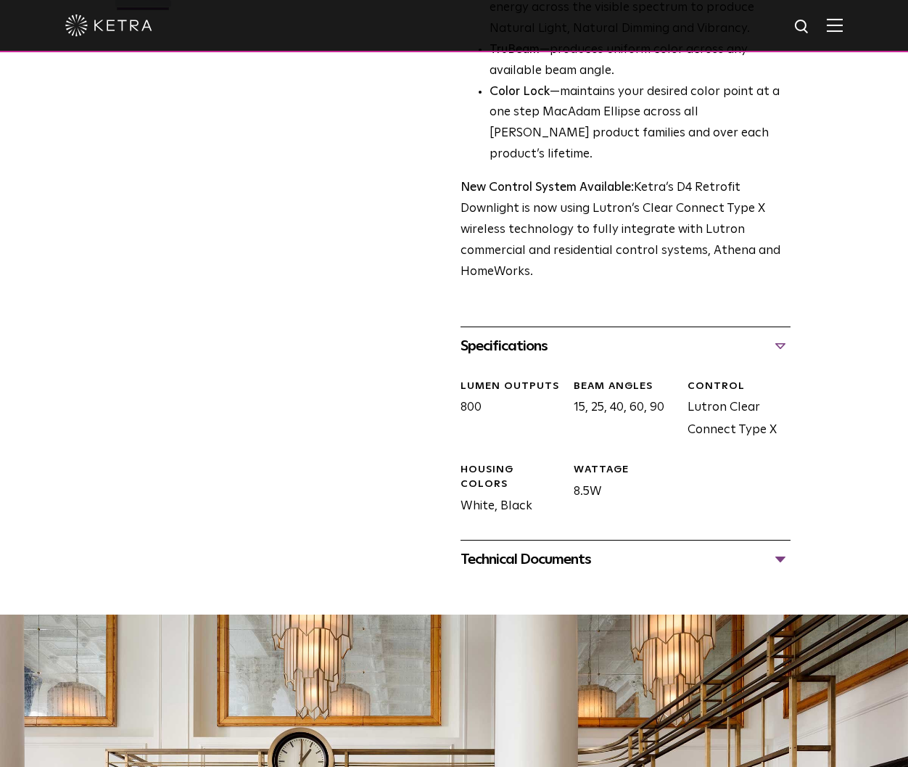
click at [549, 548] on div "Technical Documents" at bounding box center [626, 559] width 330 height 23
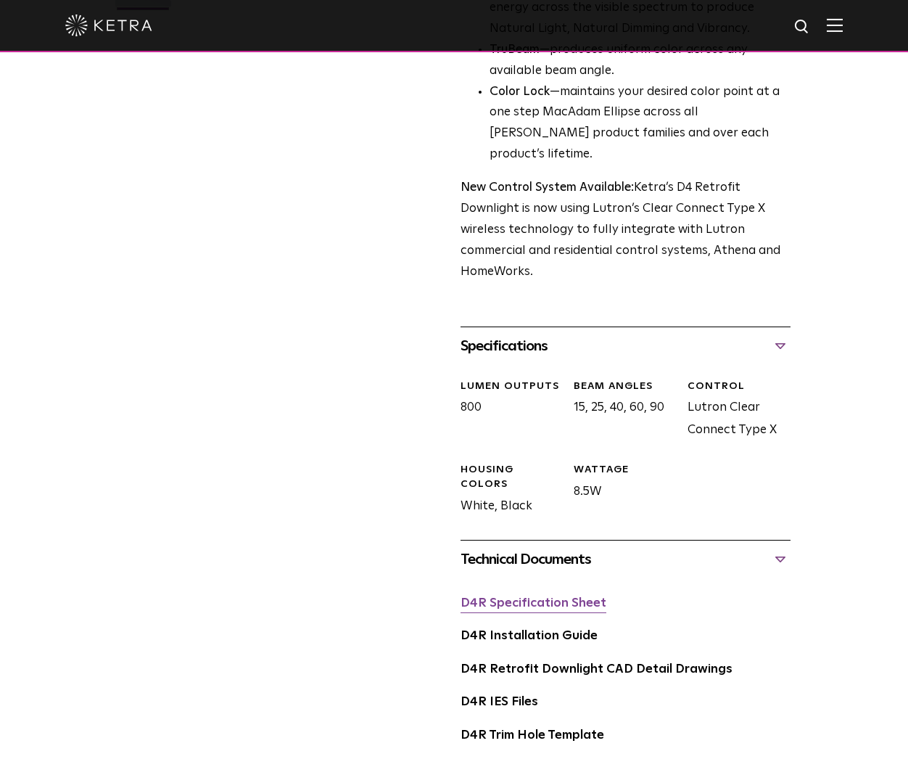
click at [536, 597] on link "D4R Specification Sheet" at bounding box center [534, 603] width 146 height 12
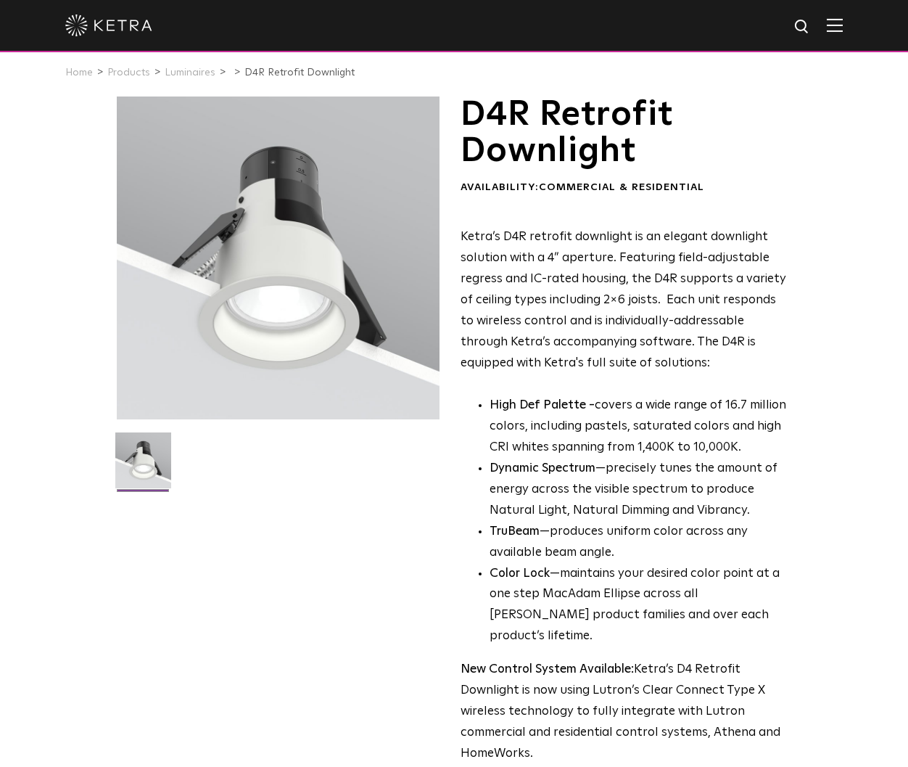
scroll to position [0, 0]
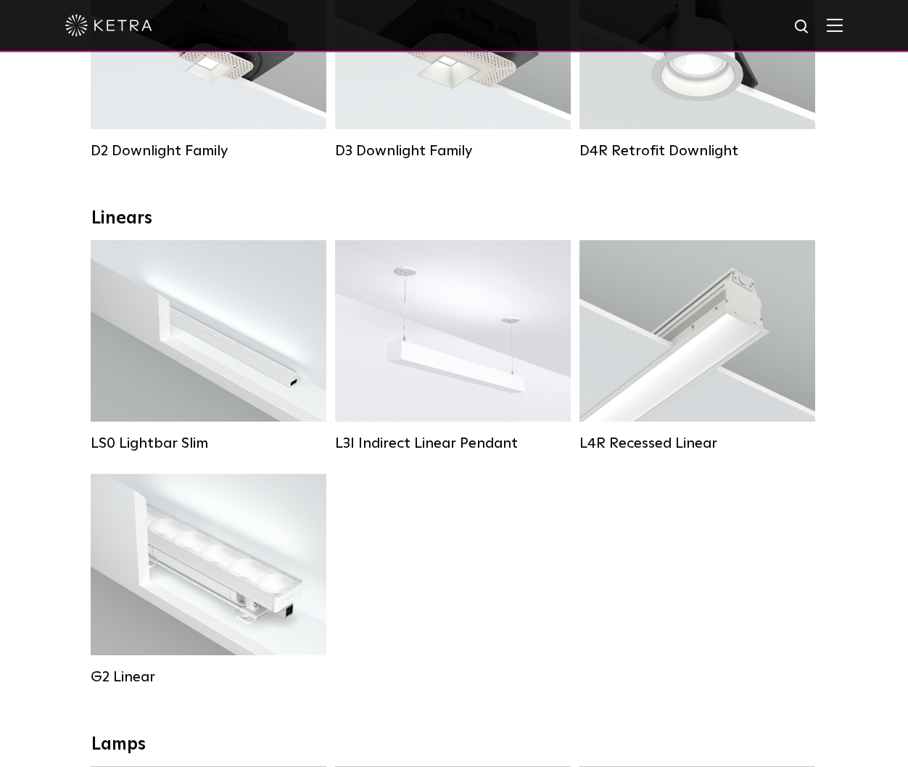
scroll to position [457, 0]
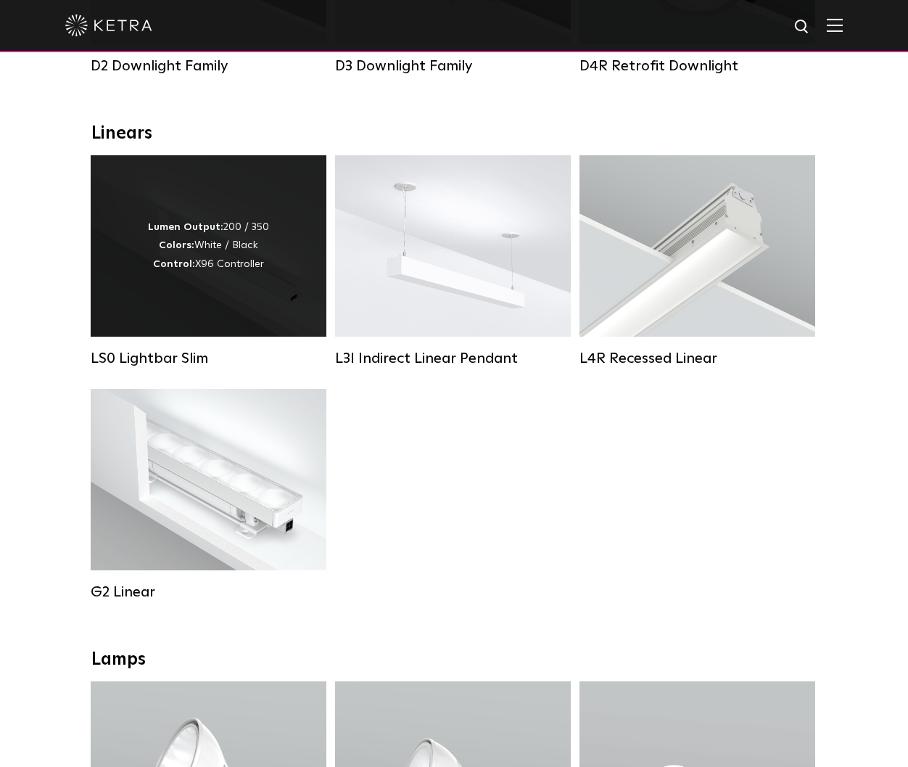
click at [208, 266] on div "Lumen Output: 200 / 350 Colors: White / Black Control: X96 Controller" at bounding box center [208, 245] width 121 height 55
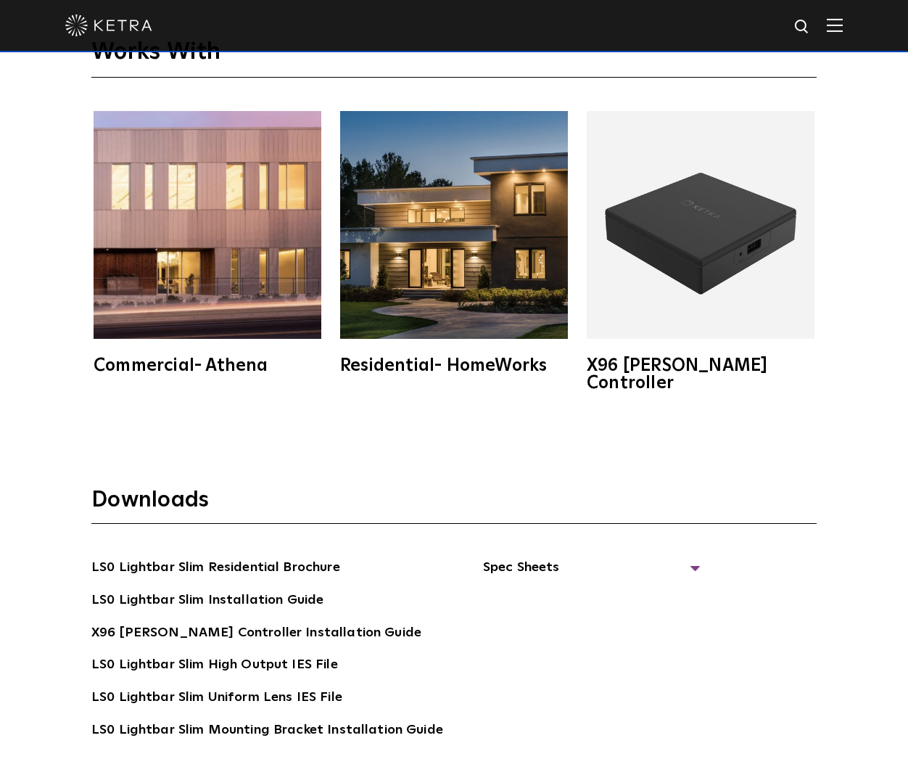
scroll to position [2964, 0]
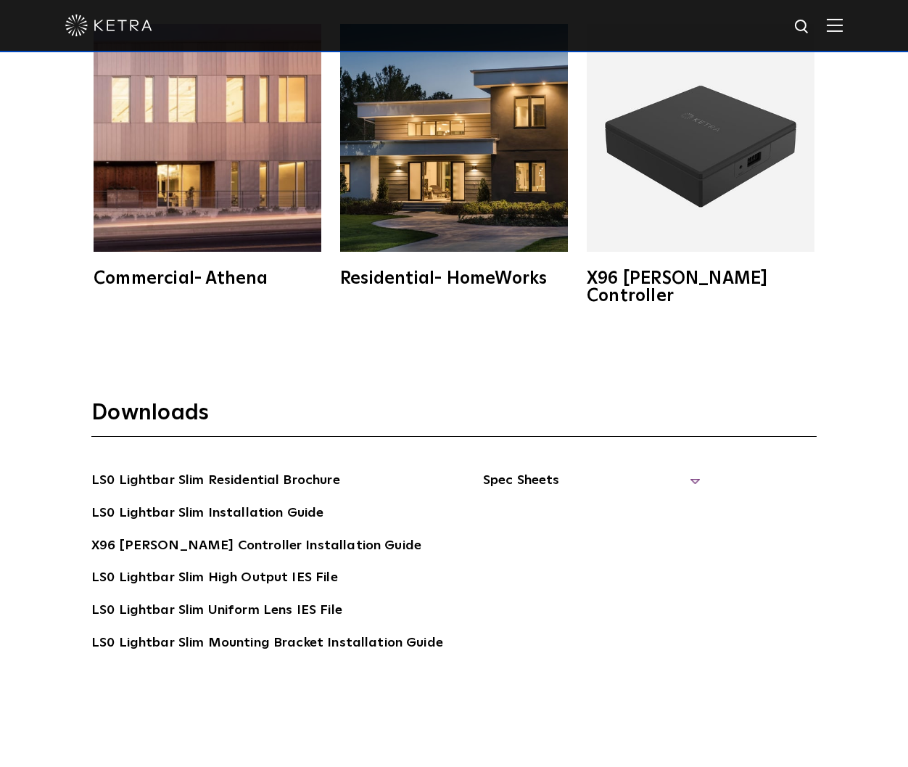
click at [520, 470] on span "Spec Sheets" at bounding box center [592, 486] width 218 height 32
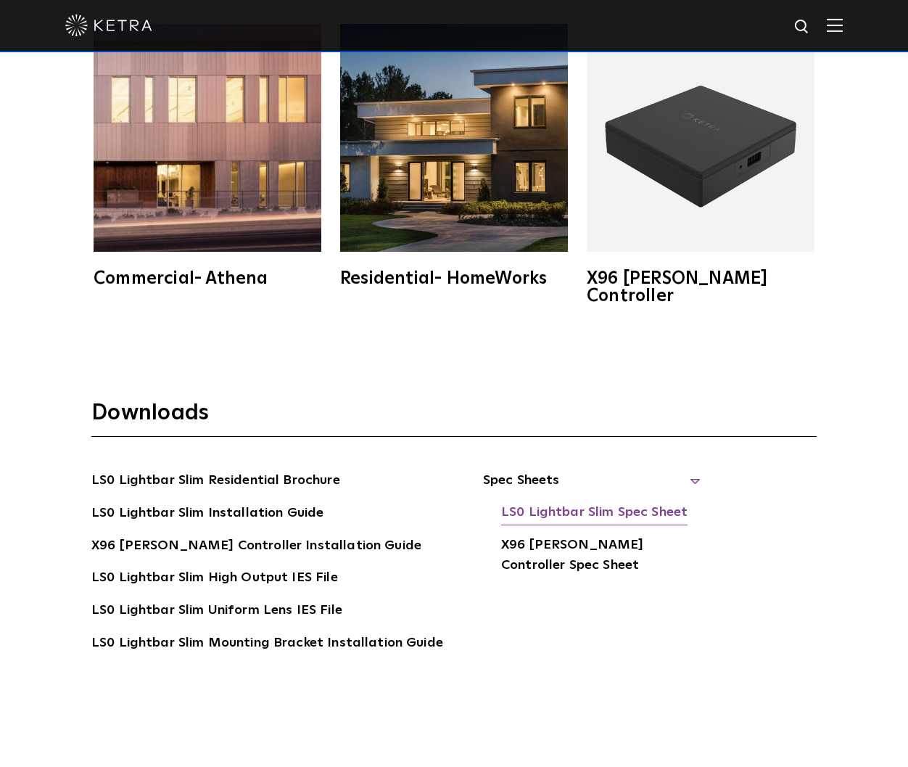
click at [585, 502] on link "LS0 Lightbar Slim Spec Sheet" at bounding box center [594, 513] width 186 height 23
